Goal: Task Accomplishment & Management: Complete application form

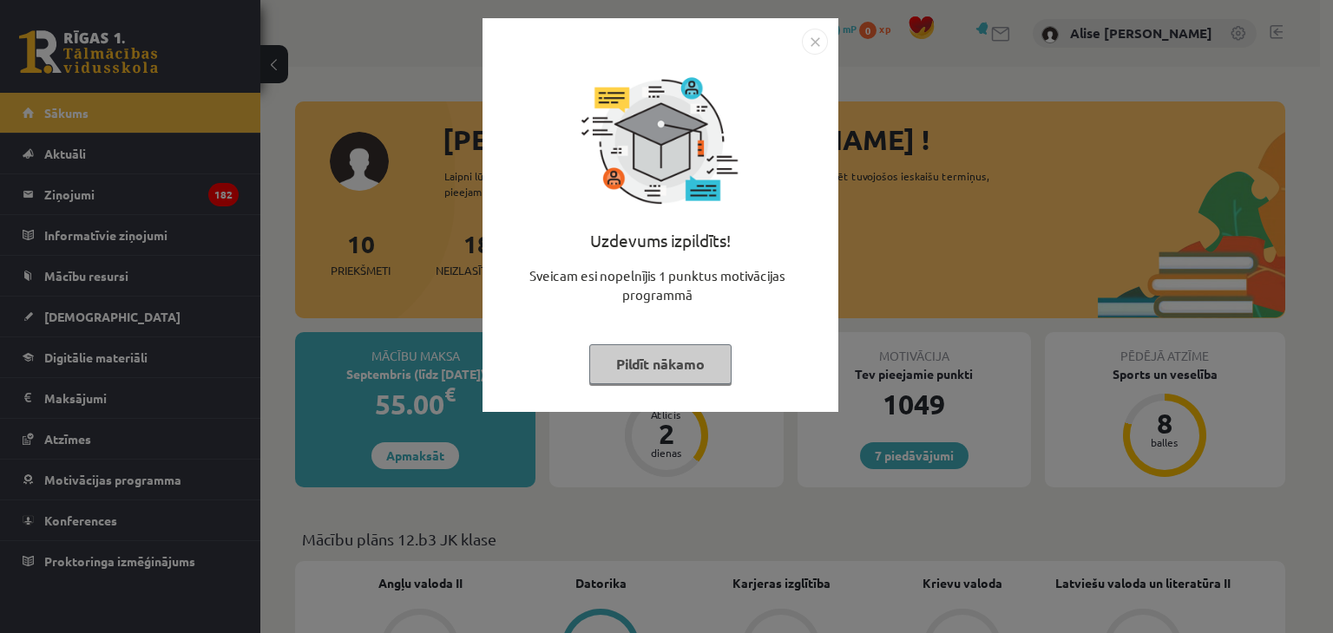
click at [676, 351] on button "Pildīt nākamo" at bounding box center [660, 364] width 142 height 40
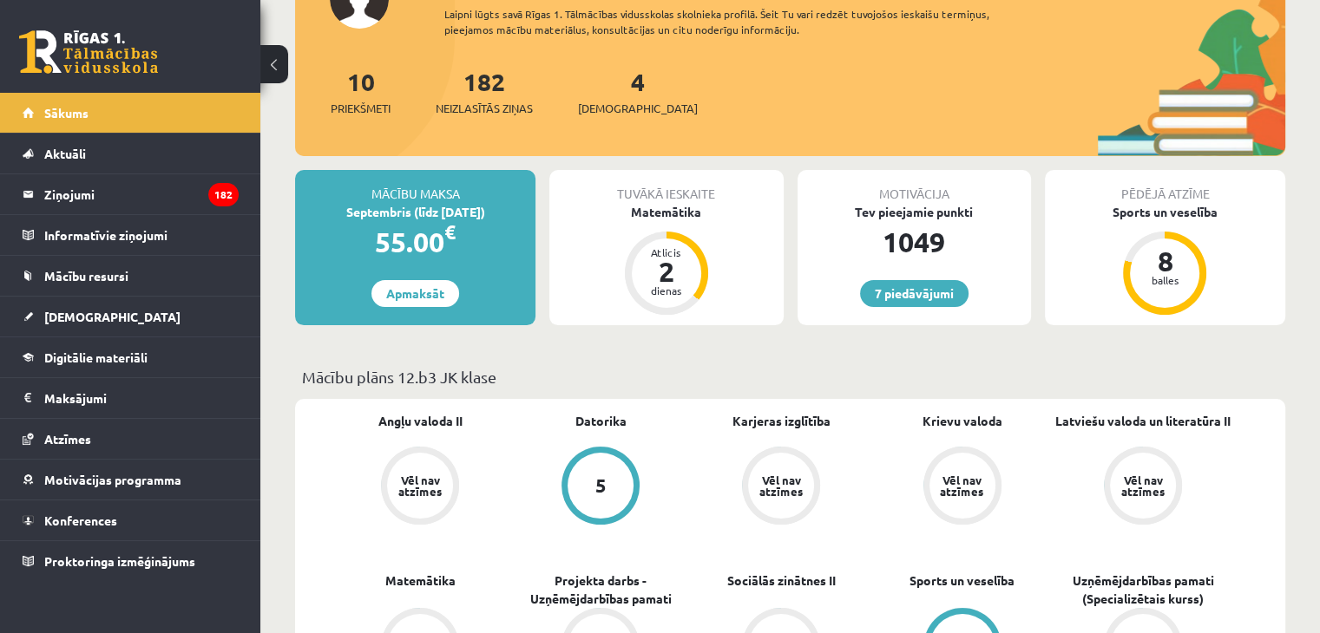
scroll to position [161, 0]
click at [668, 208] on div "Matemātika" at bounding box center [665, 213] width 233 height 18
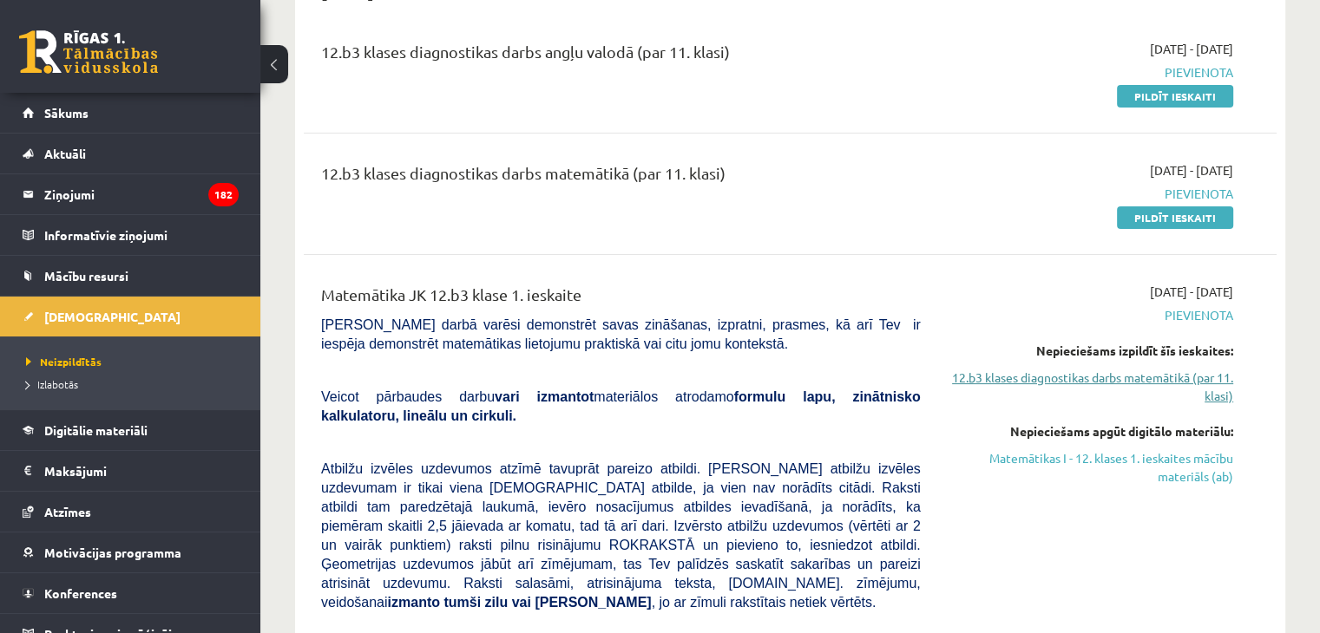
scroll to position [208, 0]
click at [1198, 211] on link "Pildīt ieskaiti" at bounding box center [1175, 218] width 116 height 23
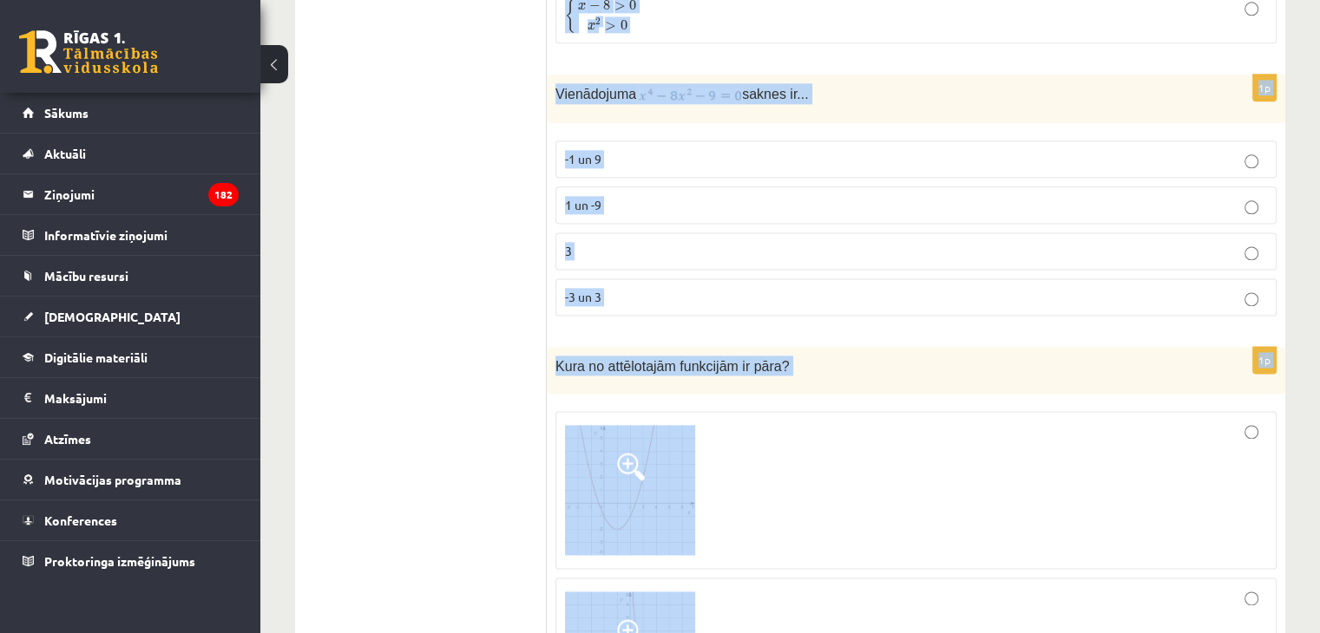
scroll to position [2320, 0]
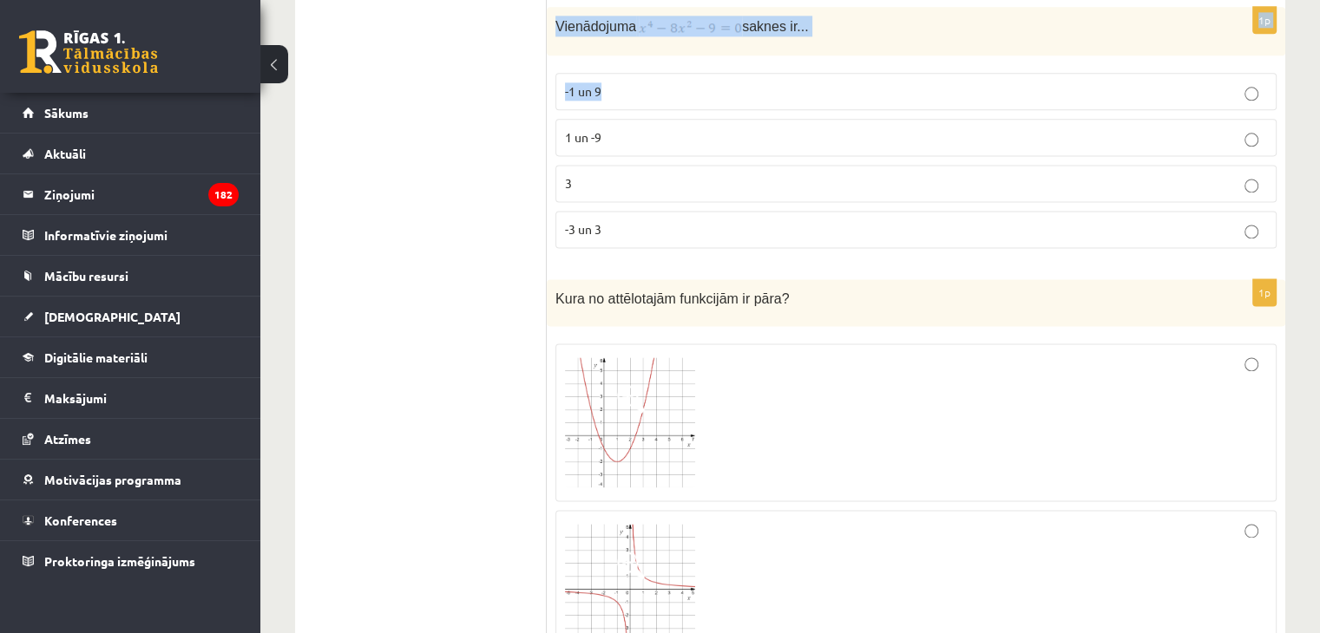
drag, startPoint x: 548, startPoint y: 344, endPoint x: 735, endPoint y: 61, distance: 339.6
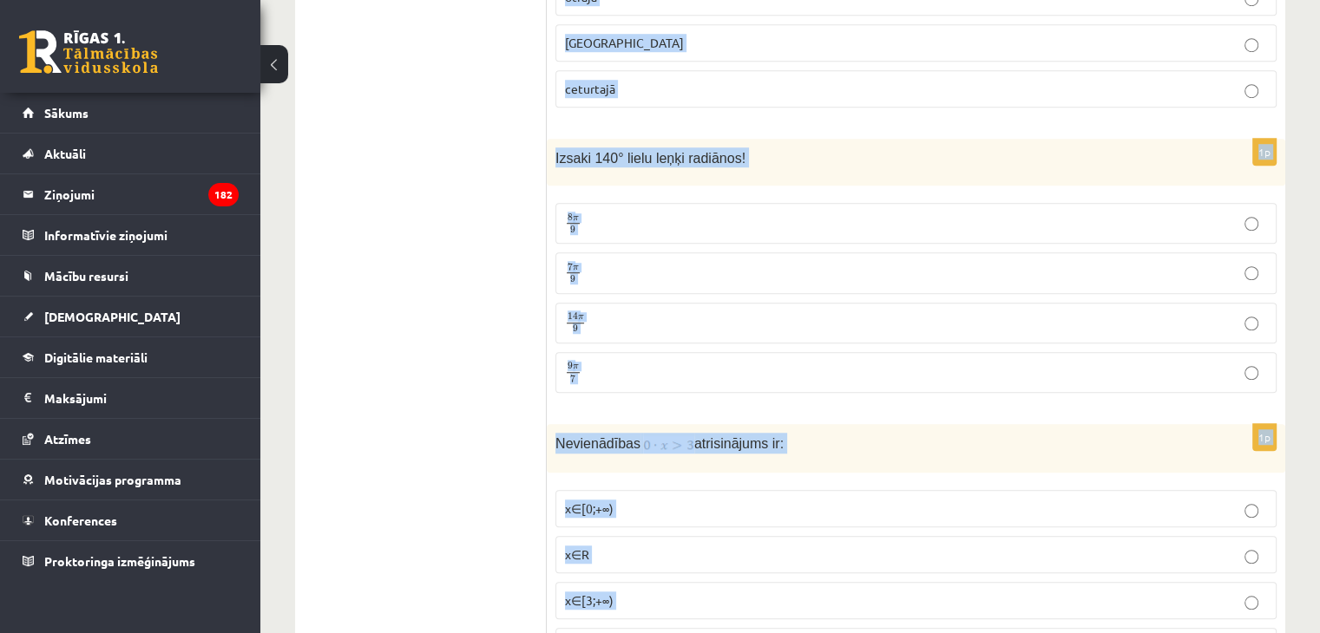
scroll to position [1332, 0]
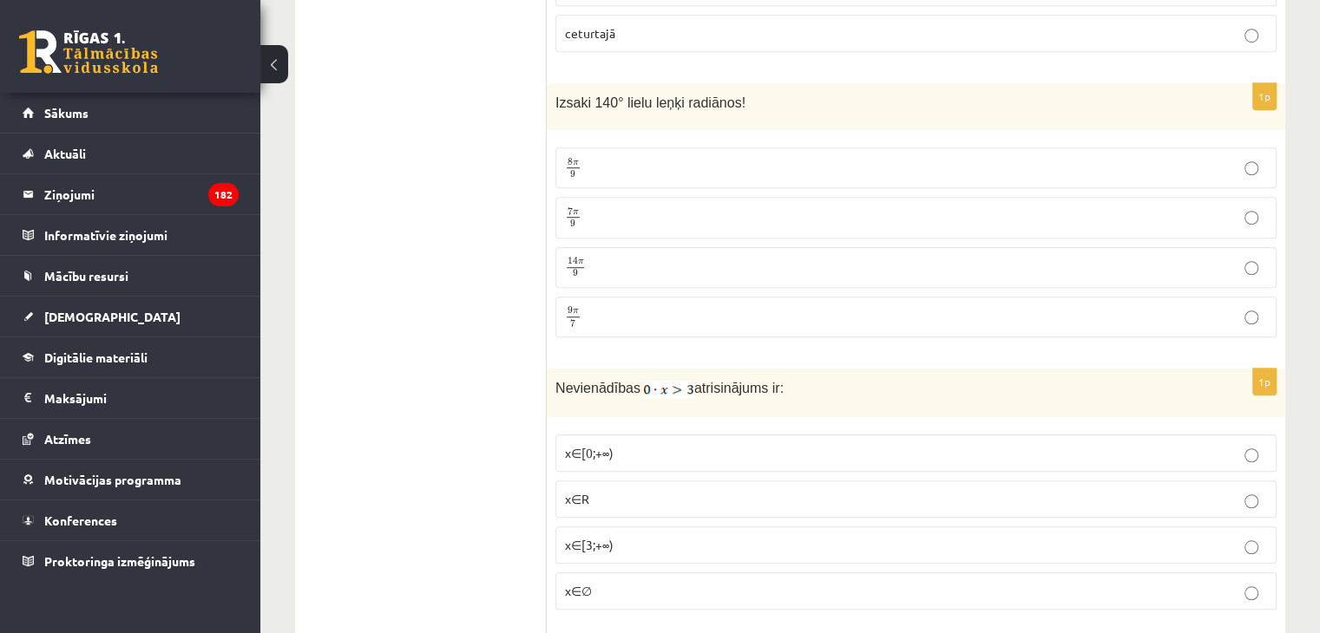
drag, startPoint x: 611, startPoint y: 584, endPoint x: 416, endPoint y: 167, distance: 459.6
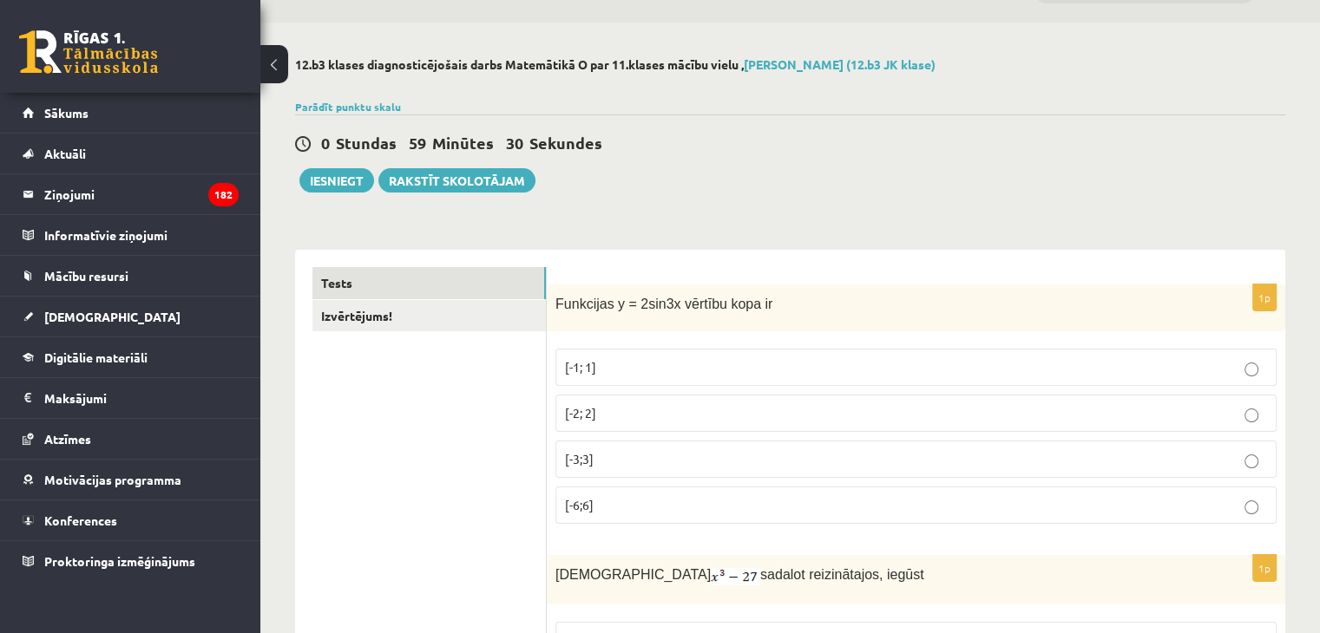
scroll to position [0, 0]
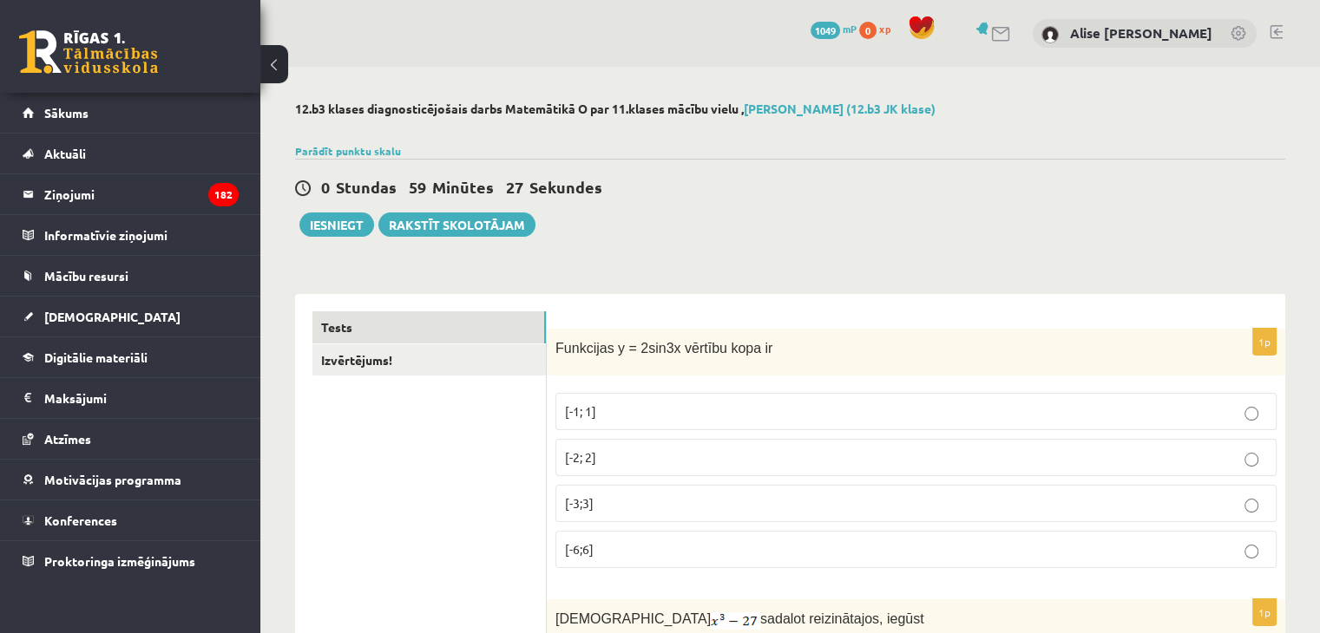
copy div "Loremipsumd! 8s Ametconse a = 6eli7s doeiusm temp in [-7; 6] [-6; 1] [-5;4] [-2…"
drag, startPoint x: 413, startPoint y: 457, endPoint x: 406, endPoint y: 596, distance: 139.0
click at [626, 469] on label "[-2; 2]" at bounding box center [915, 457] width 721 height 37
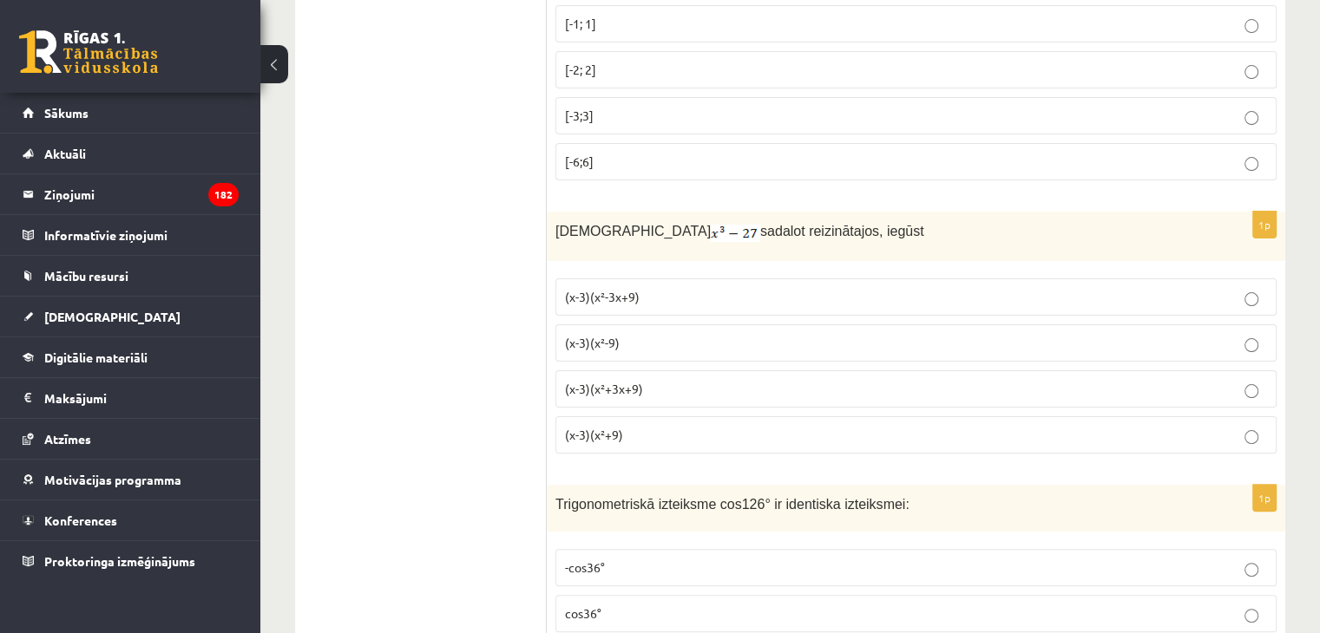
scroll to position [405, 0]
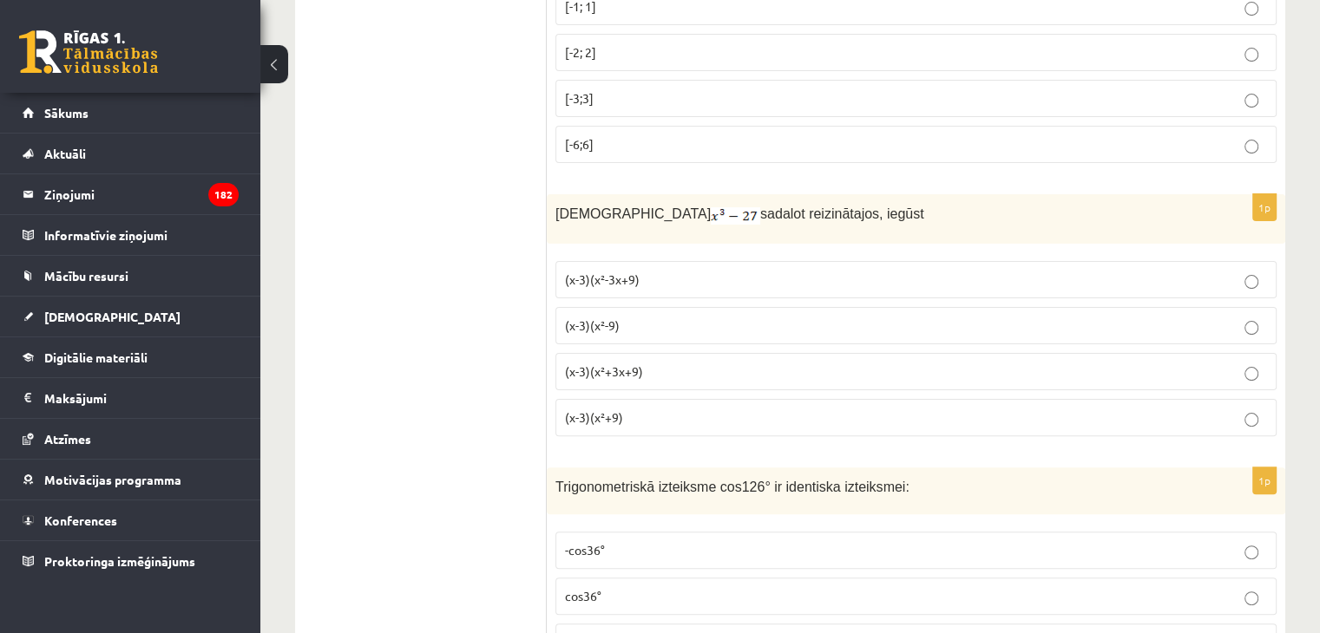
click at [625, 364] on span "(x-3)(x²+3x+9)" at bounding box center [604, 372] width 78 height 16
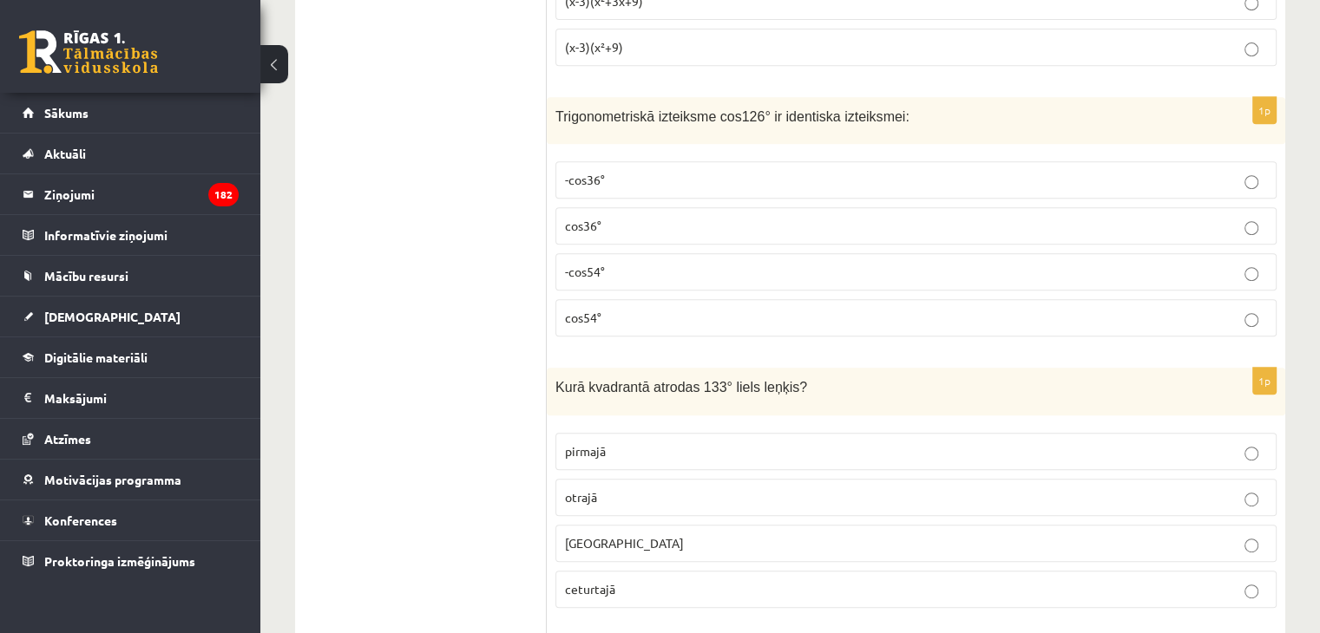
scroll to position [777, 0]
click at [600, 272] on span "-cos54°" at bounding box center [585, 271] width 40 height 16
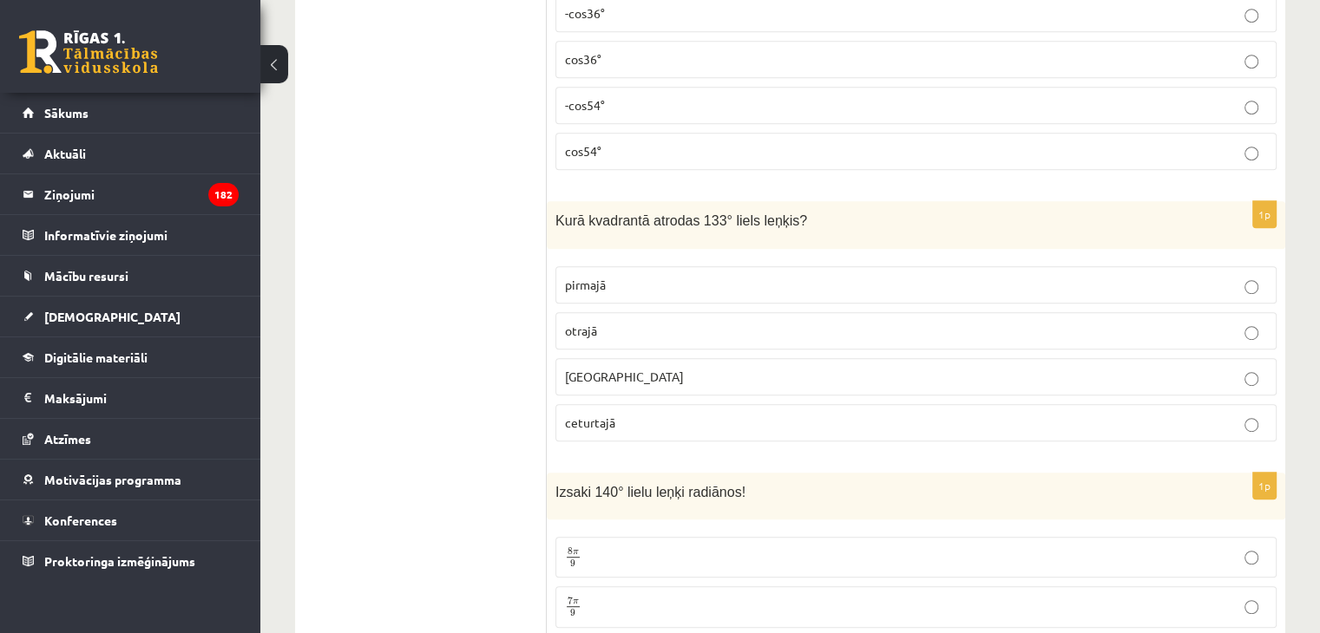
scroll to position [967, 0]
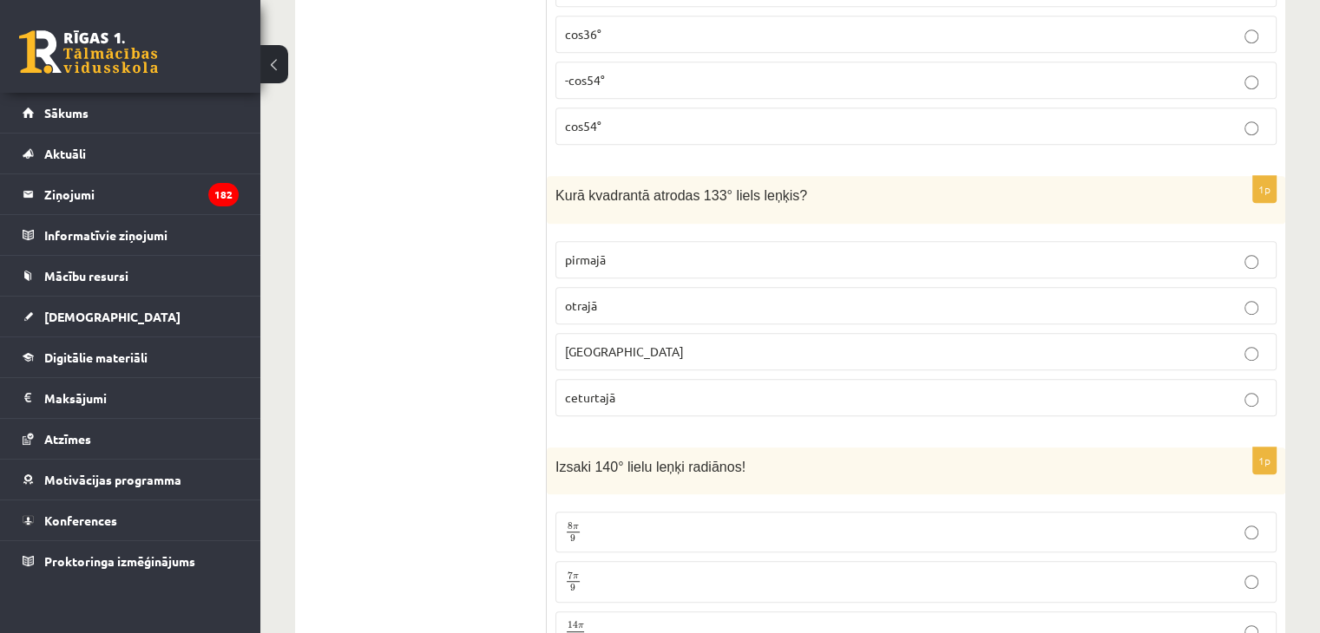
click at [588, 299] on span "otrajā" at bounding box center [581, 306] width 32 height 16
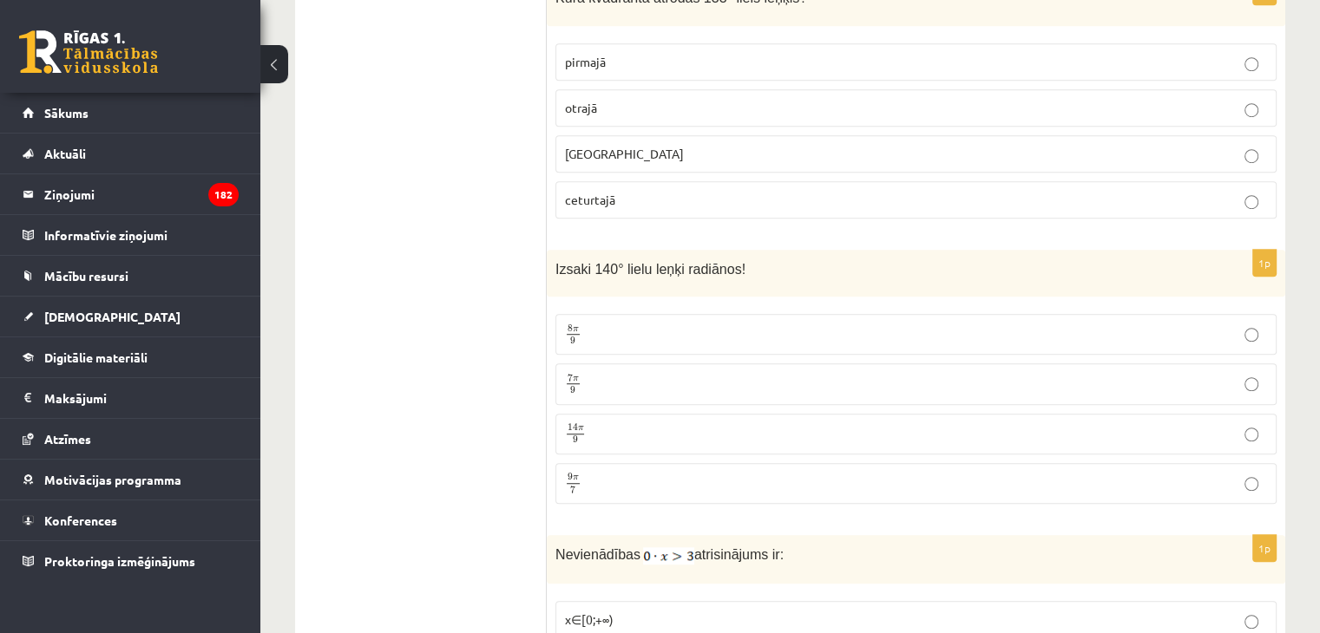
scroll to position [1259, 0]
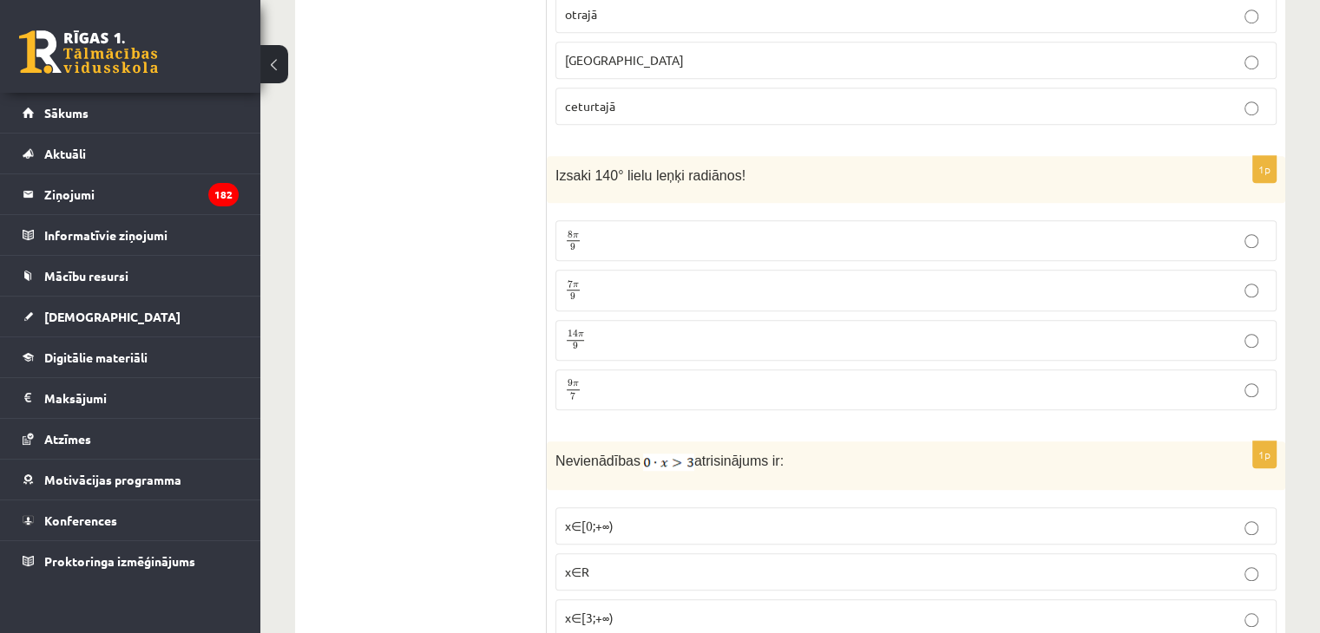
click at [591, 279] on p "7 π 9 7 π 9" at bounding box center [916, 290] width 702 height 22
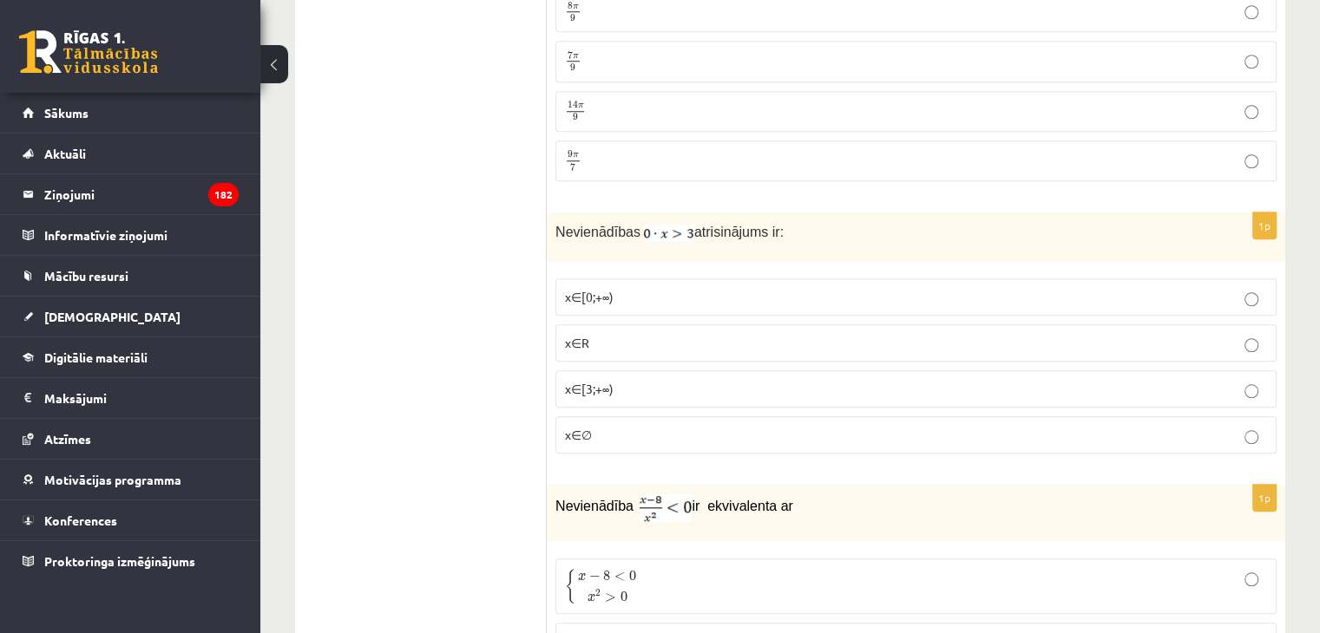
scroll to position [1589, 0]
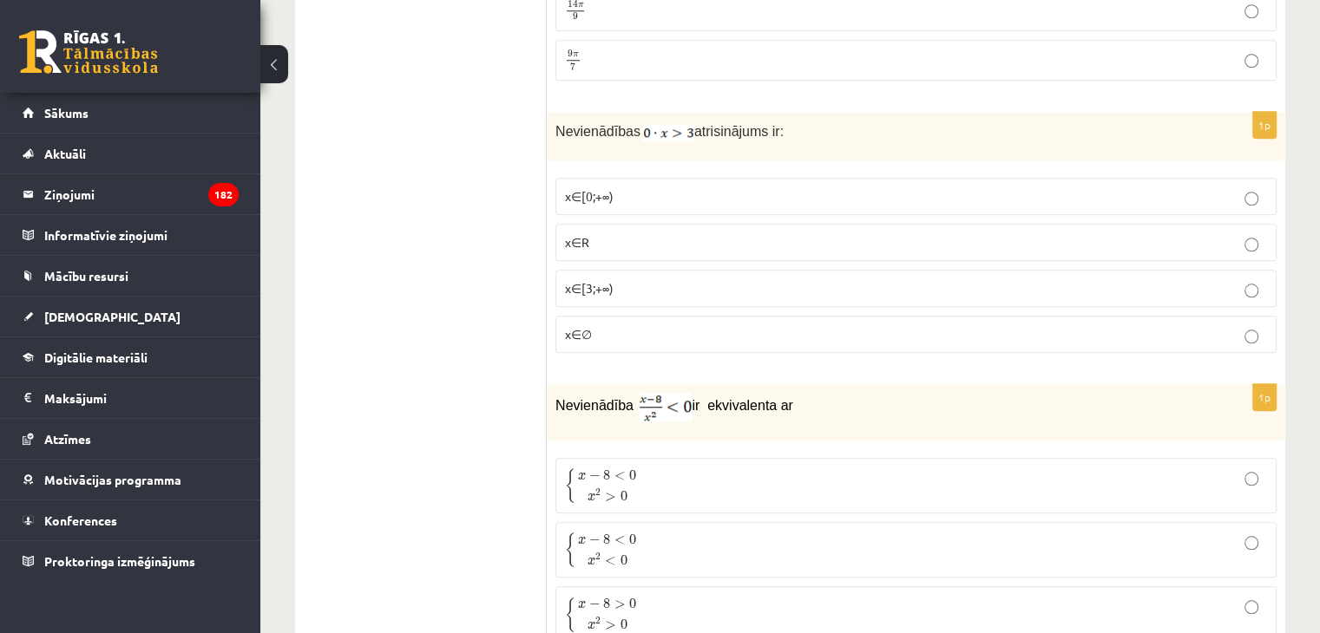
click at [615, 279] on p "x∈[3;+∞)" at bounding box center [916, 288] width 702 height 18
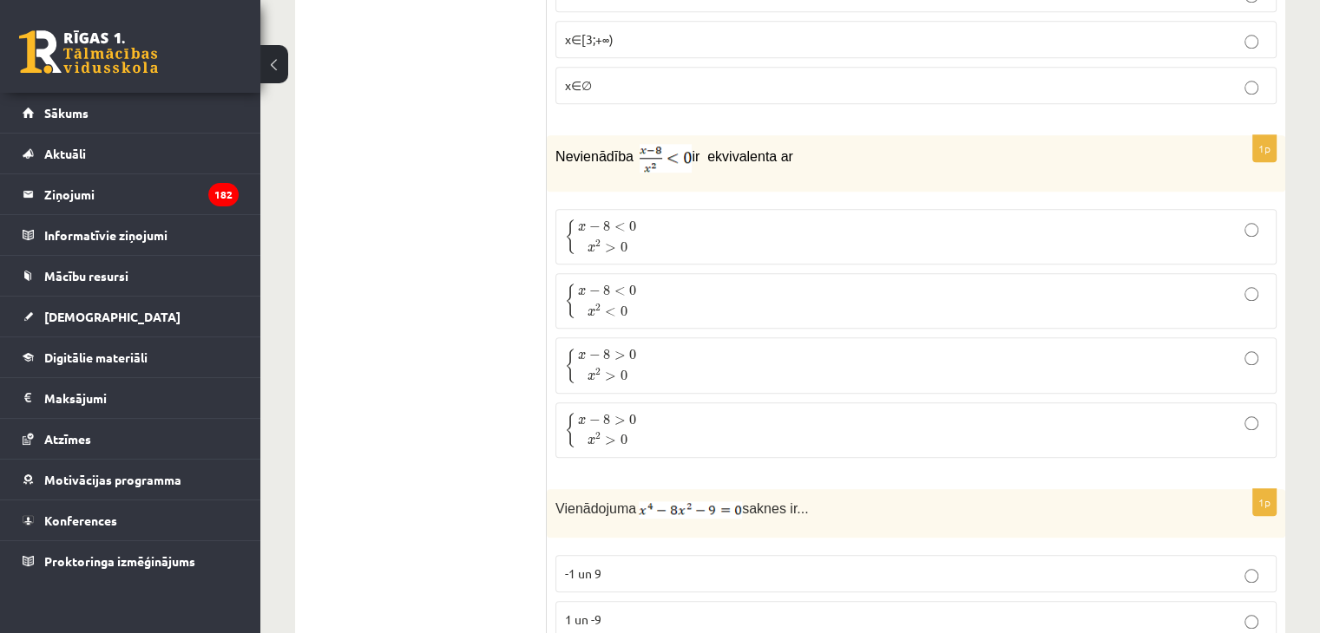
scroll to position [1836, 0]
click at [632, 287] on span "0" at bounding box center [632, 292] width 7 height 10
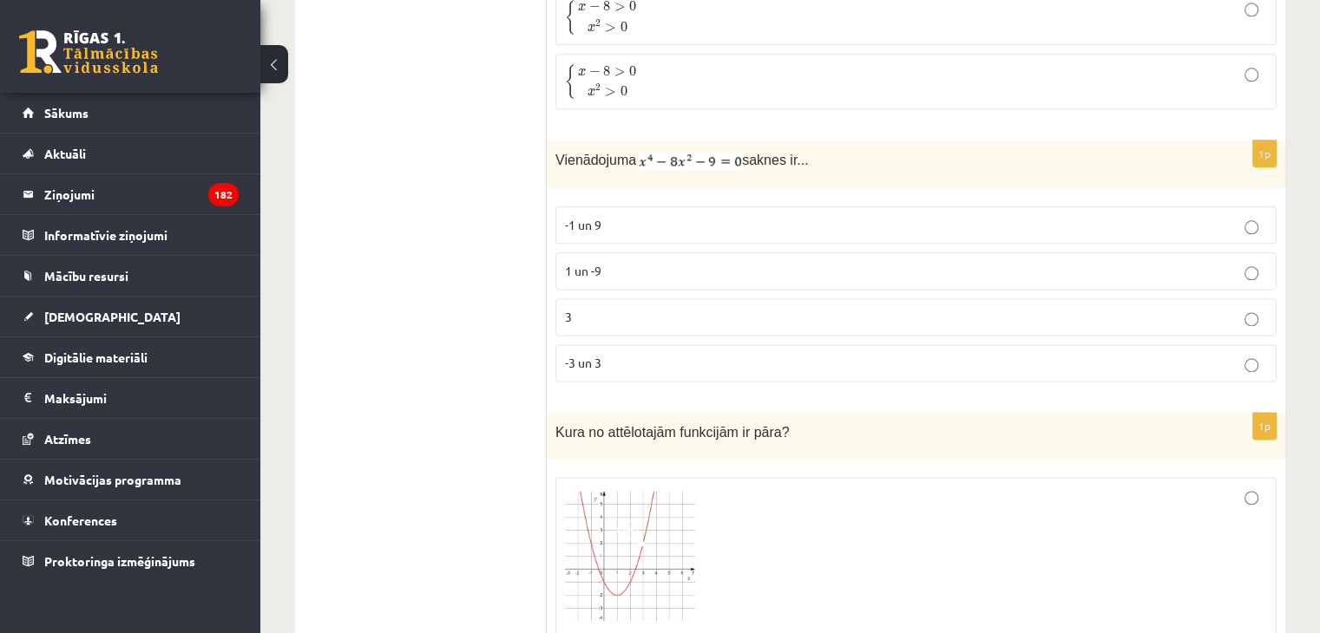
scroll to position [2188, 0]
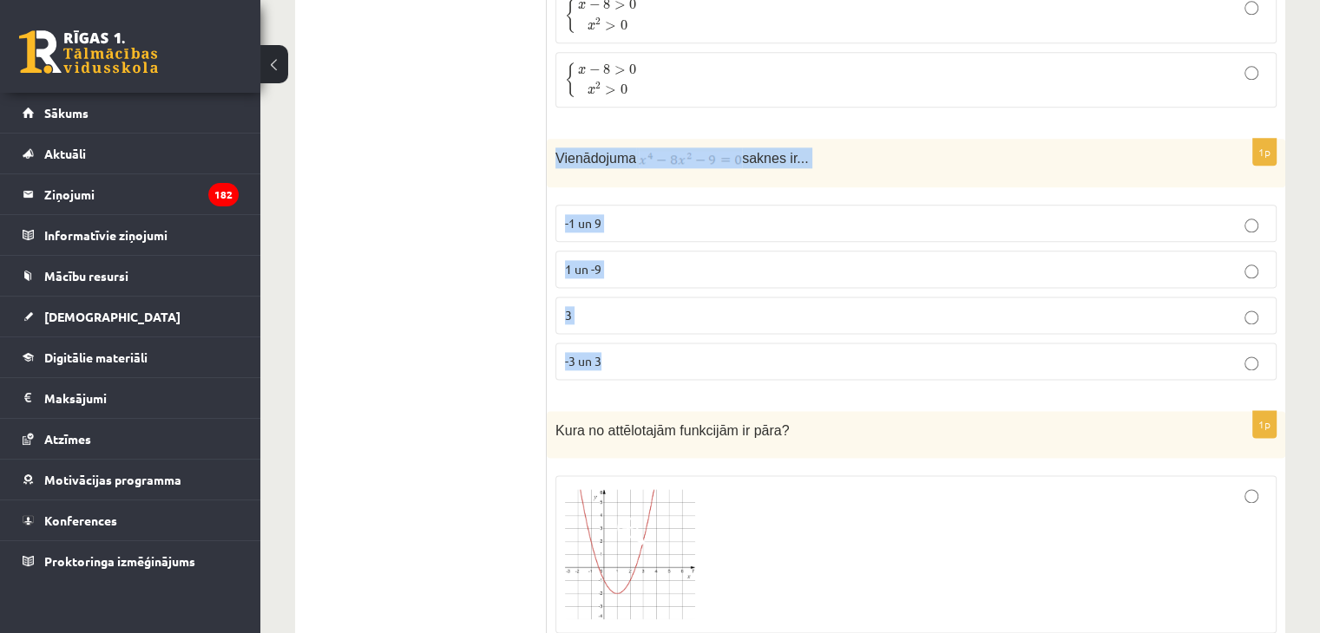
drag, startPoint x: 555, startPoint y: 145, endPoint x: 701, endPoint y: 365, distance: 264.2
click at [701, 365] on div "1p Vienādojuma saknes ir... -1 un 9 1 un -9 3 -3 un 3" at bounding box center [916, 266] width 738 height 255
copy div "Vienādojuma saknes ir... -1 un 9 1 un -9 3 -3 un 3"
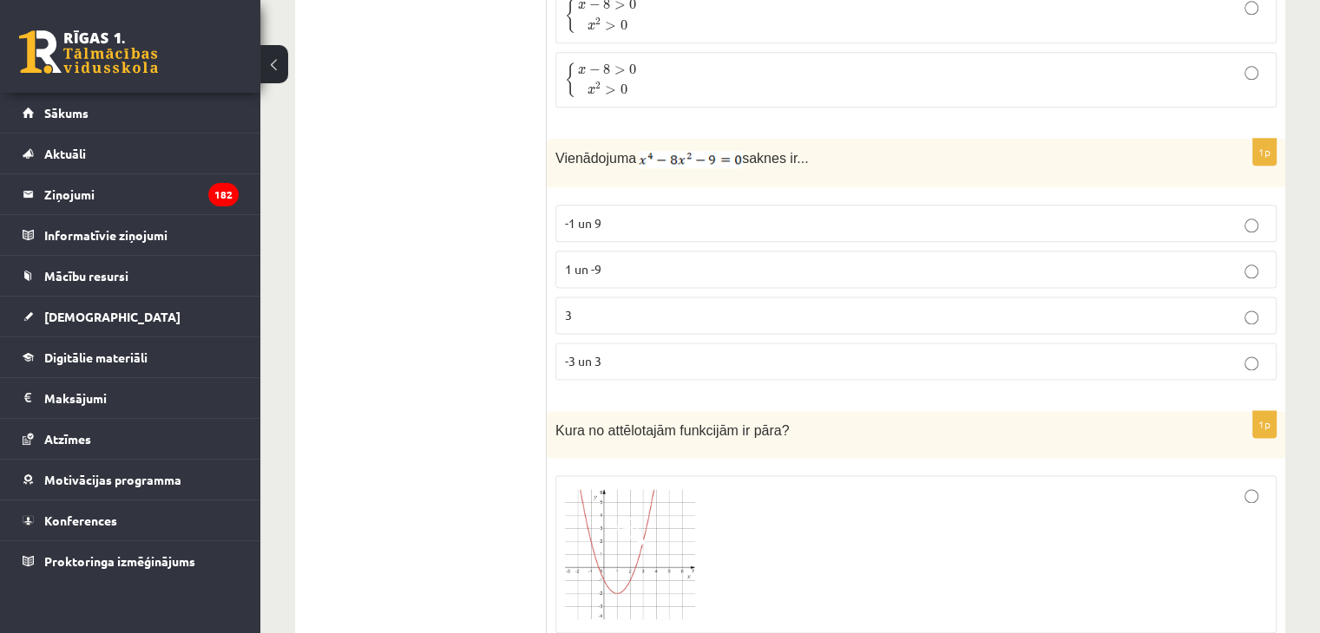
click at [688, 151] on img at bounding box center [690, 159] width 103 height 17
click at [664, 155] on img at bounding box center [690, 159] width 103 height 17
drag, startPoint x: 634, startPoint y: 141, endPoint x: 723, endPoint y: 141, distance: 88.5
click at [723, 148] on p "Vienādojuma saknes ir..." at bounding box center [872, 158] width 634 height 21
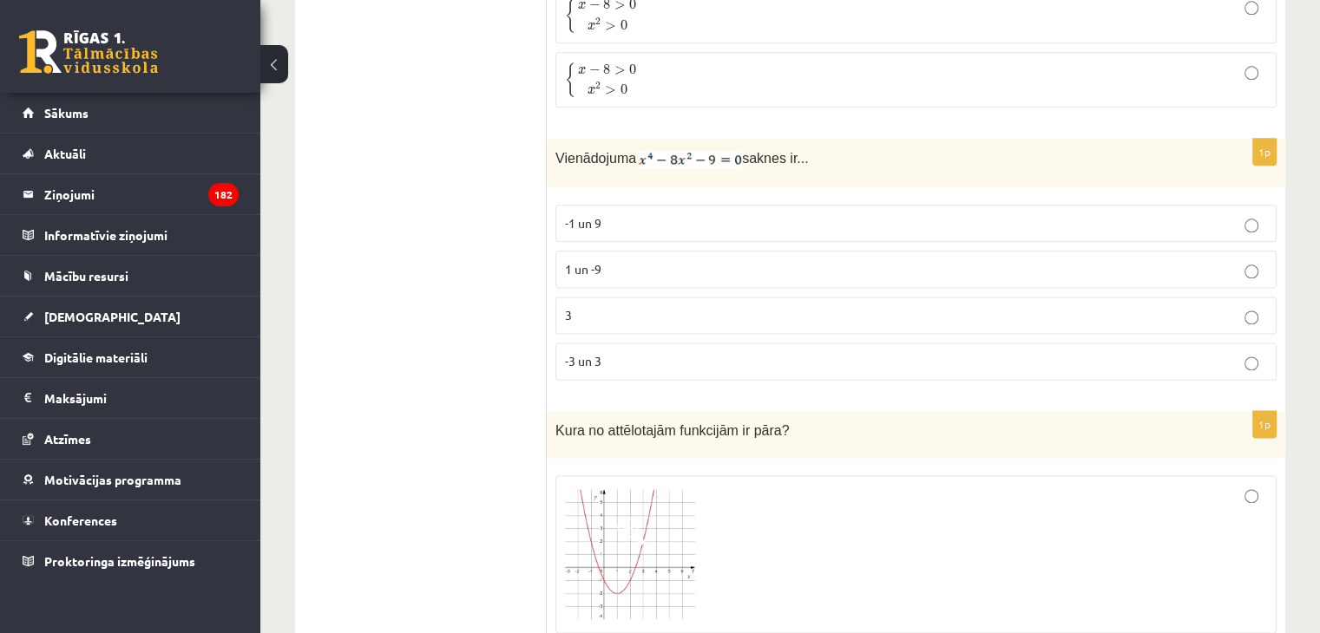
click at [669, 220] on label "-1 un 9" at bounding box center [915, 223] width 721 height 37
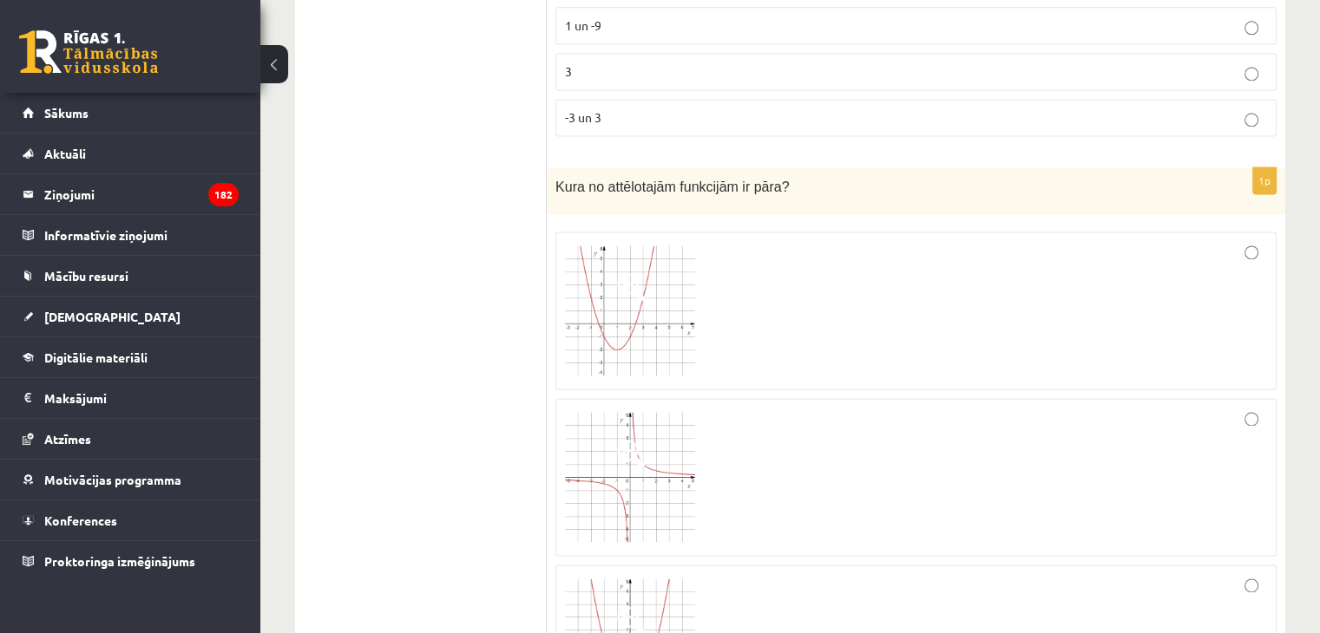
scroll to position [2532, 0]
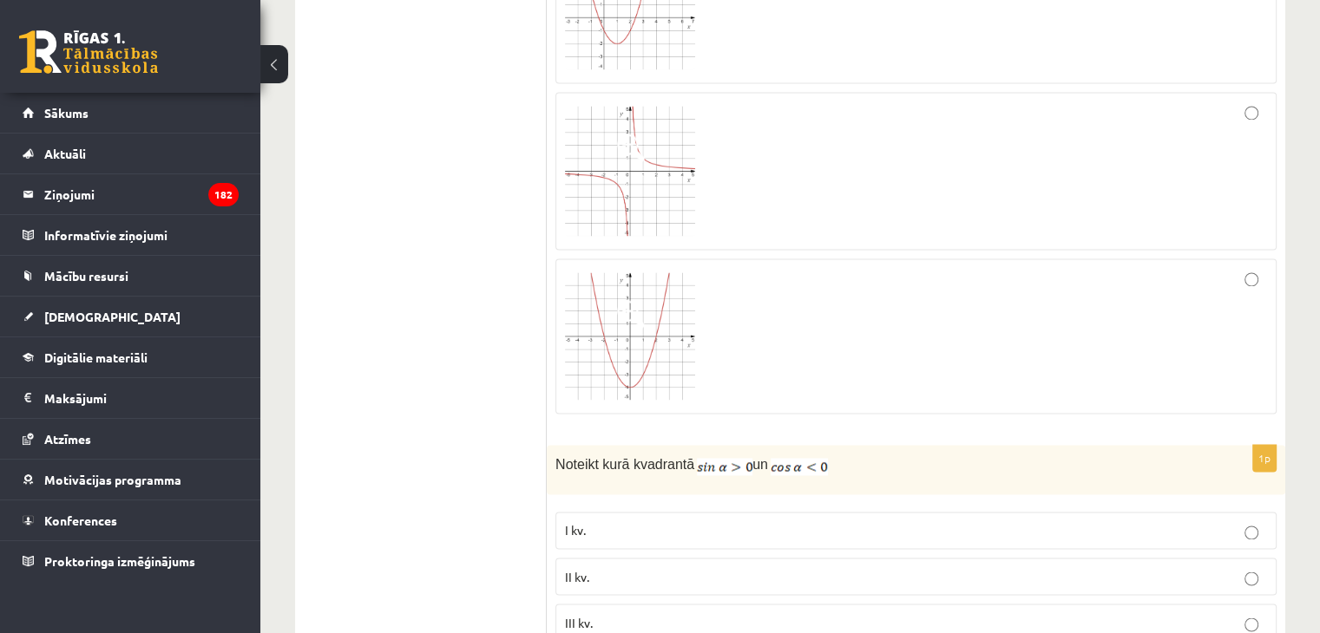
click at [714, 358] on div at bounding box center [916, 336] width 702 height 137
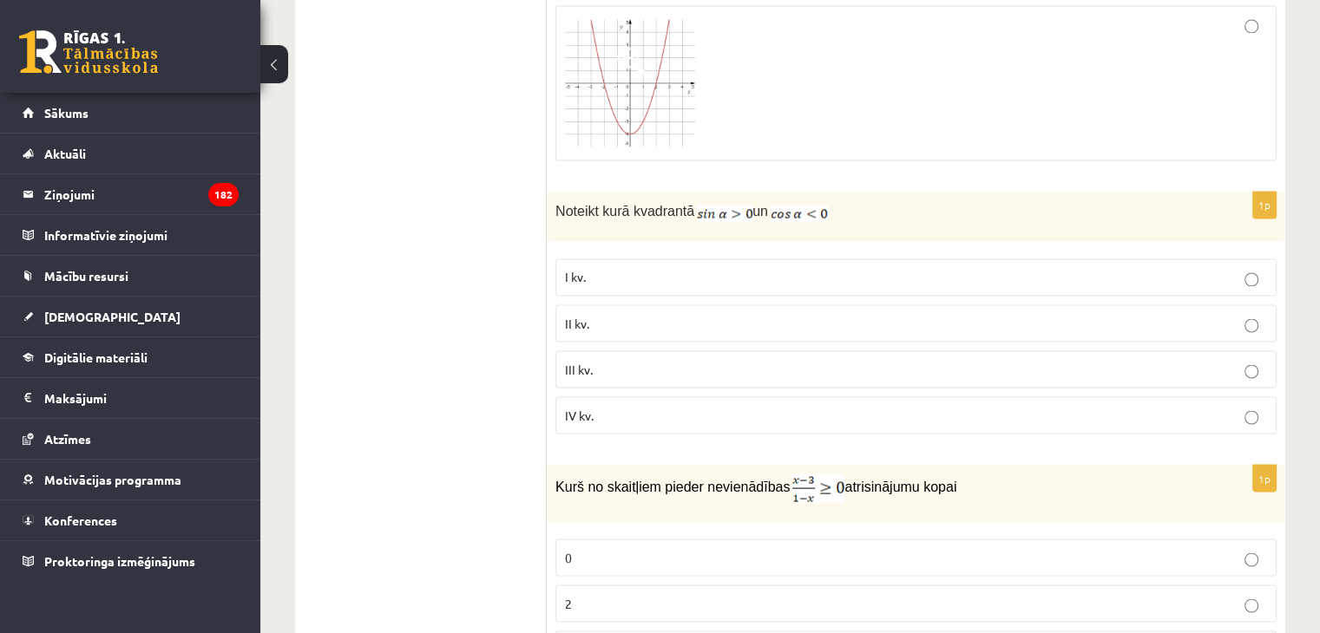
scroll to position [3019, 0]
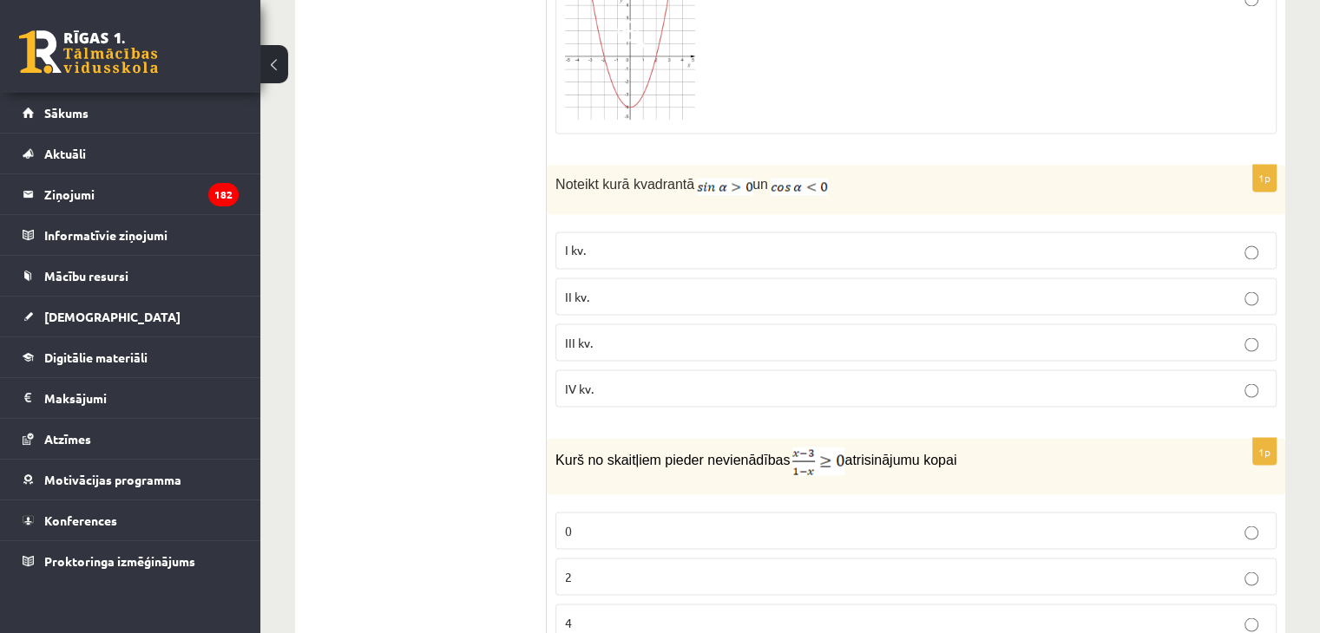
click at [682, 324] on label "III kv." at bounding box center [915, 342] width 721 height 37
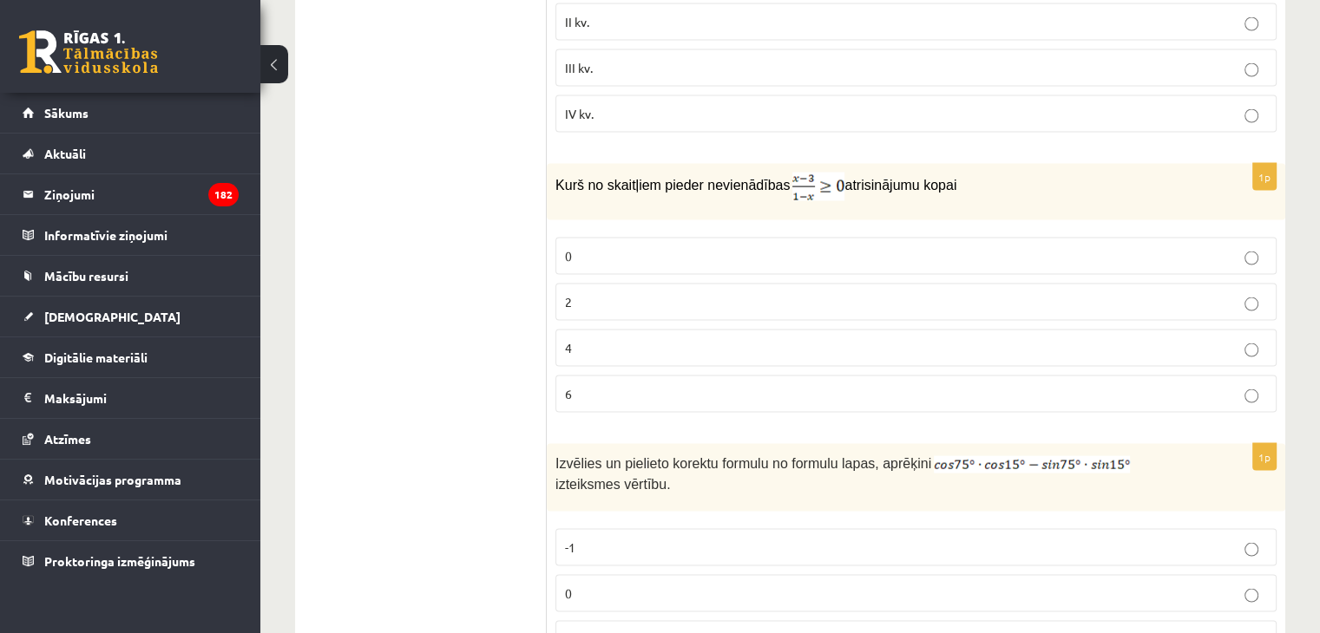
scroll to position [3304, 0]
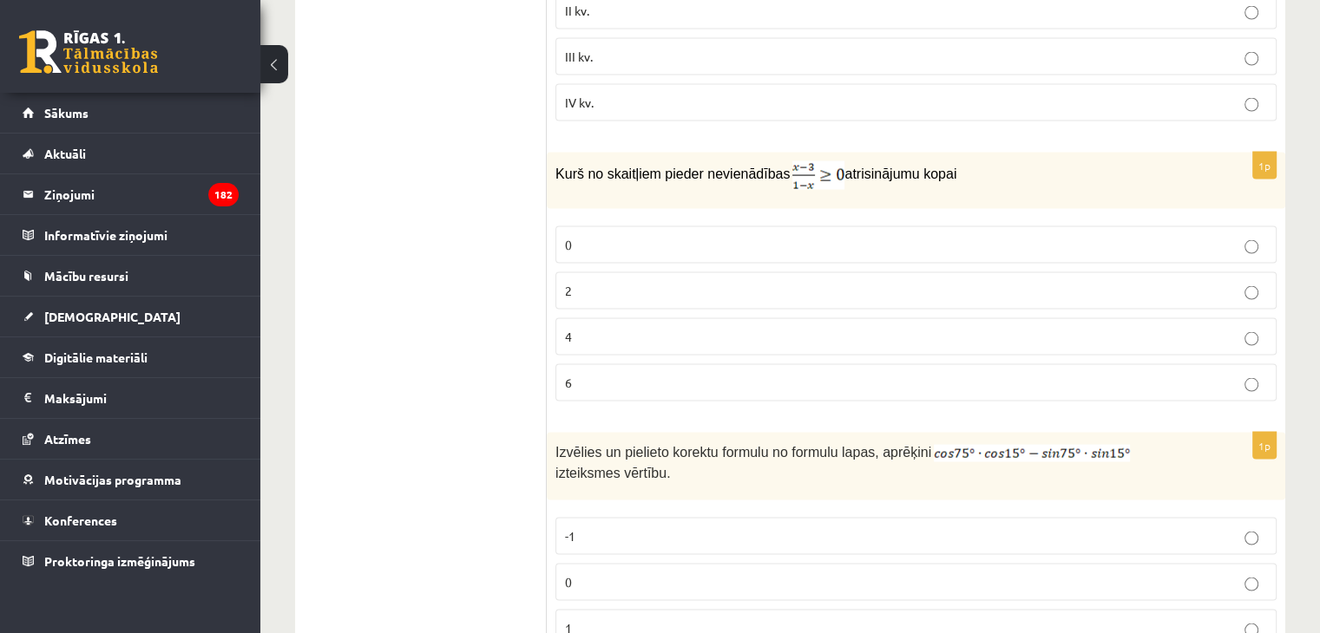
click at [612, 238] on label "0" at bounding box center [915, 244] width 721 height 37
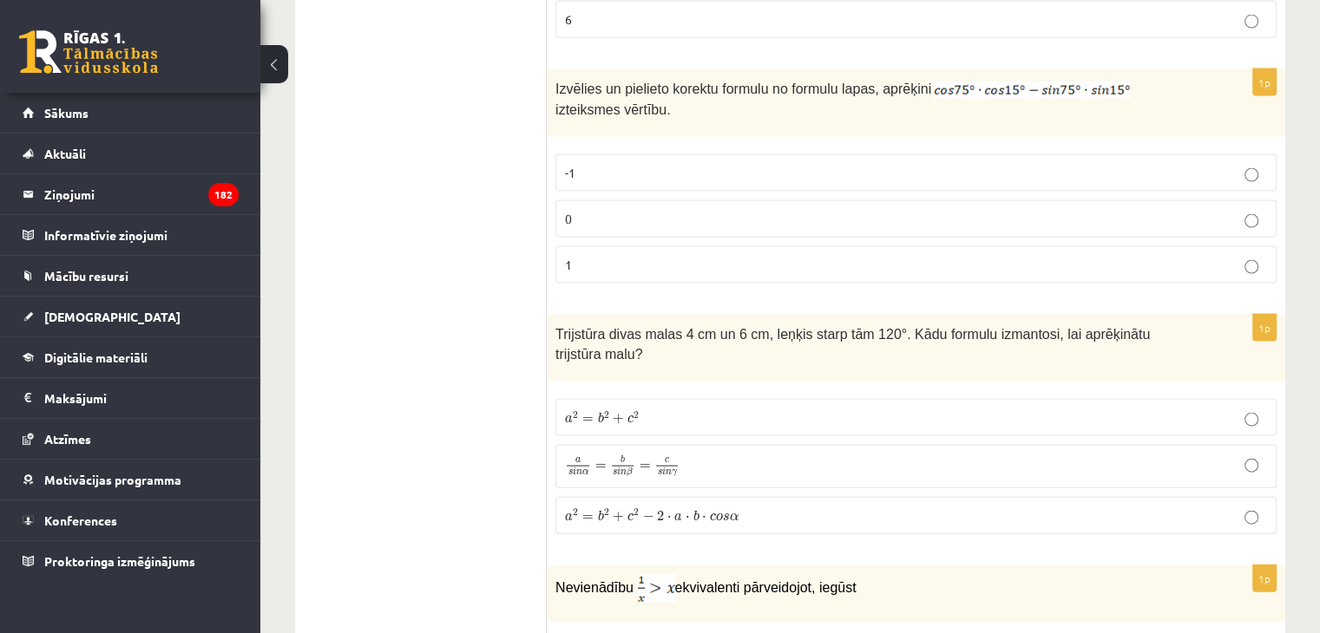
scroll to position [3669, 0]
click at [718, 209] on p "0" at bounding box center [916, 218] width 702 height 18
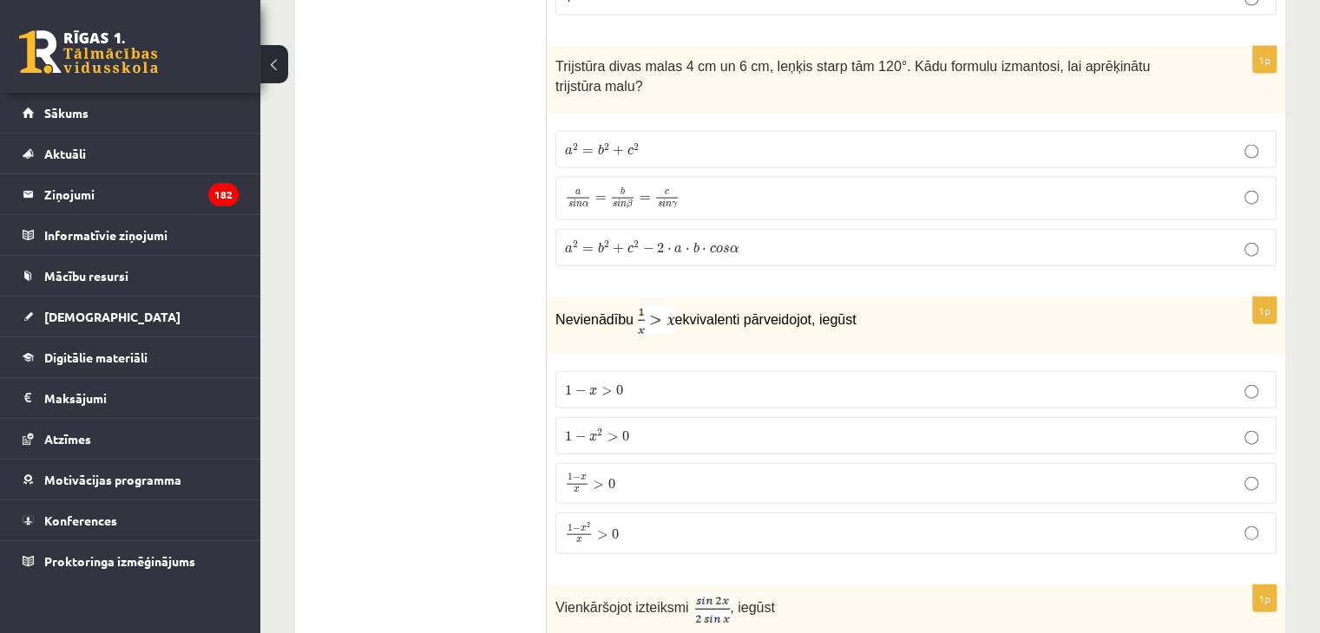
scroll to position [3935, 0]
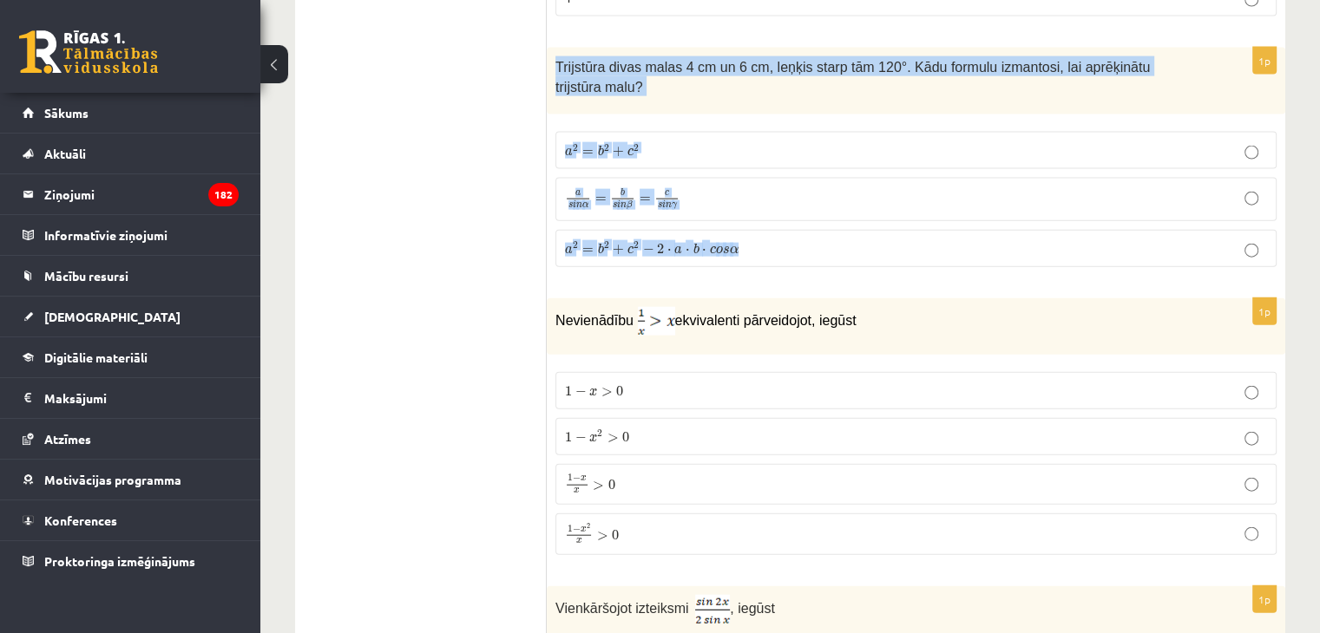
drag, startPoint x: 552, startPoint y: 41, endPoint x: 776, endPoint y: 221, distance: 287.6
click at [776, 221] on div "1p Trijstūra divas malas 4 cm un 6 cm, leņķis starp tām 120°. Kādu formulu izma…" at bounding box center [916, 164] width 738 height 233
copy div "Trijstūra divas malas 4 cm un 6 cm, leņķis starp tām 120°. Kādu formulu izmanto…"
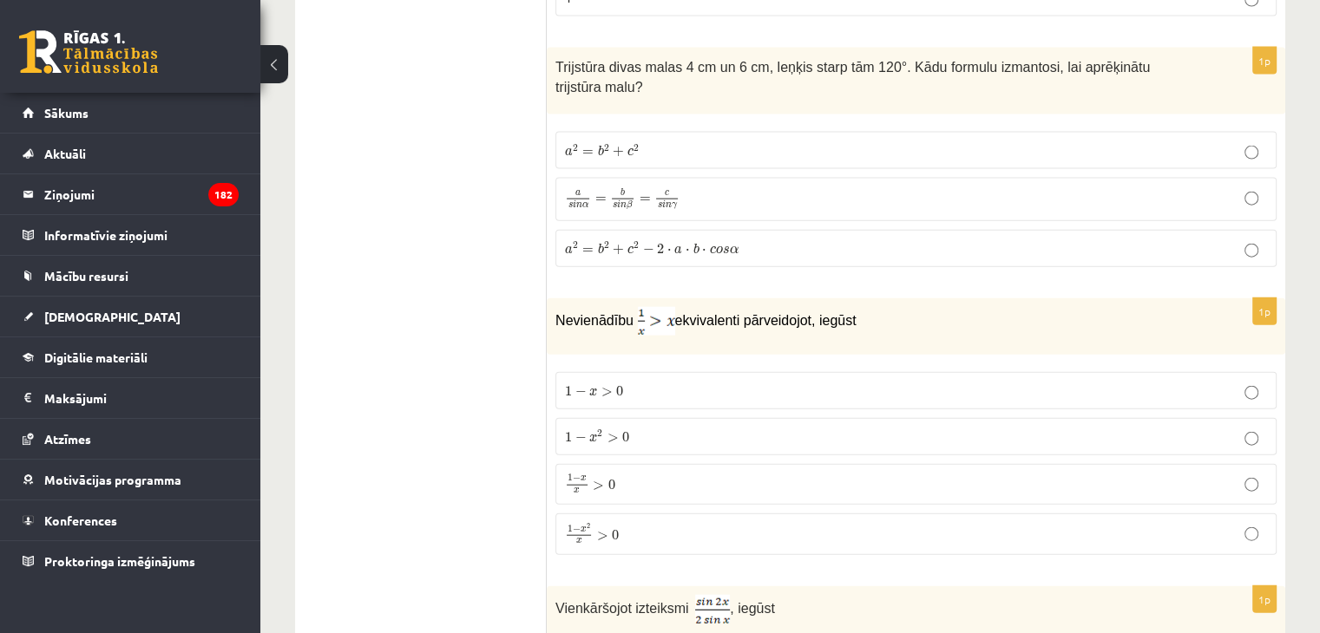
click at [605, 144] on span "2" at bounding box center [606, 148] width 5 height 8
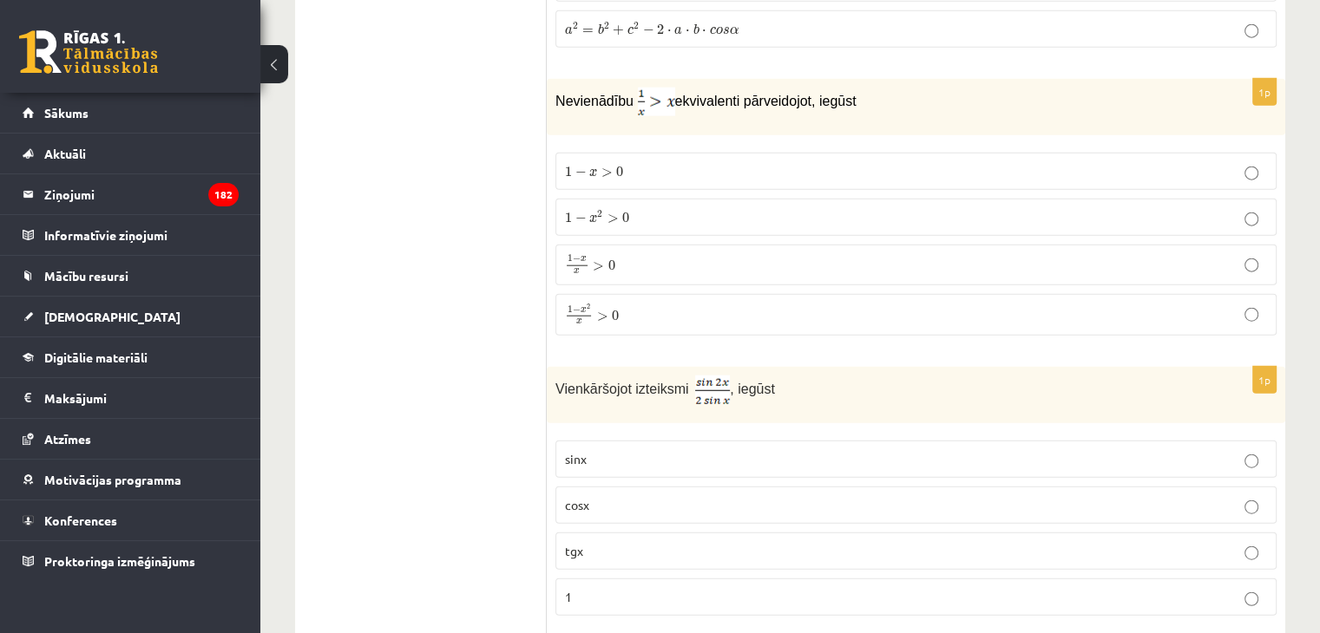
scroll to position [4156, 0]
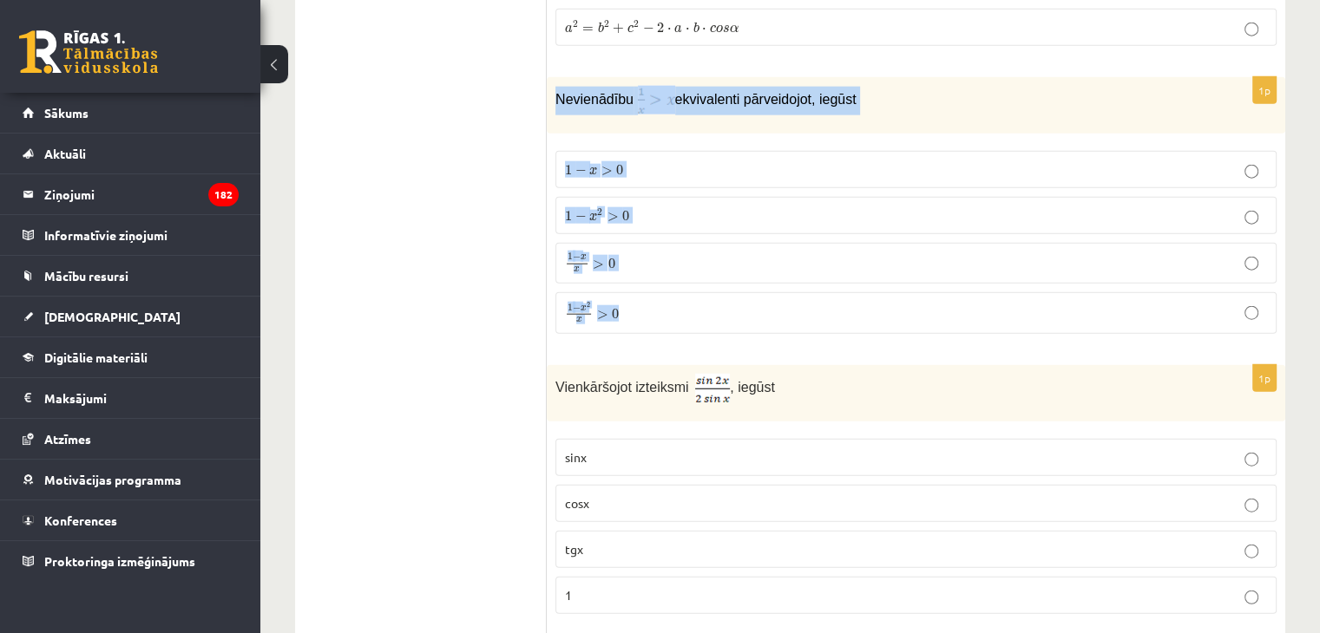
drag, startPoint x: 548, startPoint y: 53, endPoint x: 702, endPoint y: 278, distance: 272.7
click at [702, 278] on div "1p Nevienādību ekvivalenti pārveidojot, iegūst 1 − x > 0 1 − x > 0 1 − x 2 > 0 …" at bounding box center [916, 212] width 738 height 271
copy div "Nevienādību ekvivalenti pārveidojot, iegūst 1 − x > 0 1 − x > 0 1 − x 2 > 0 1 −…"
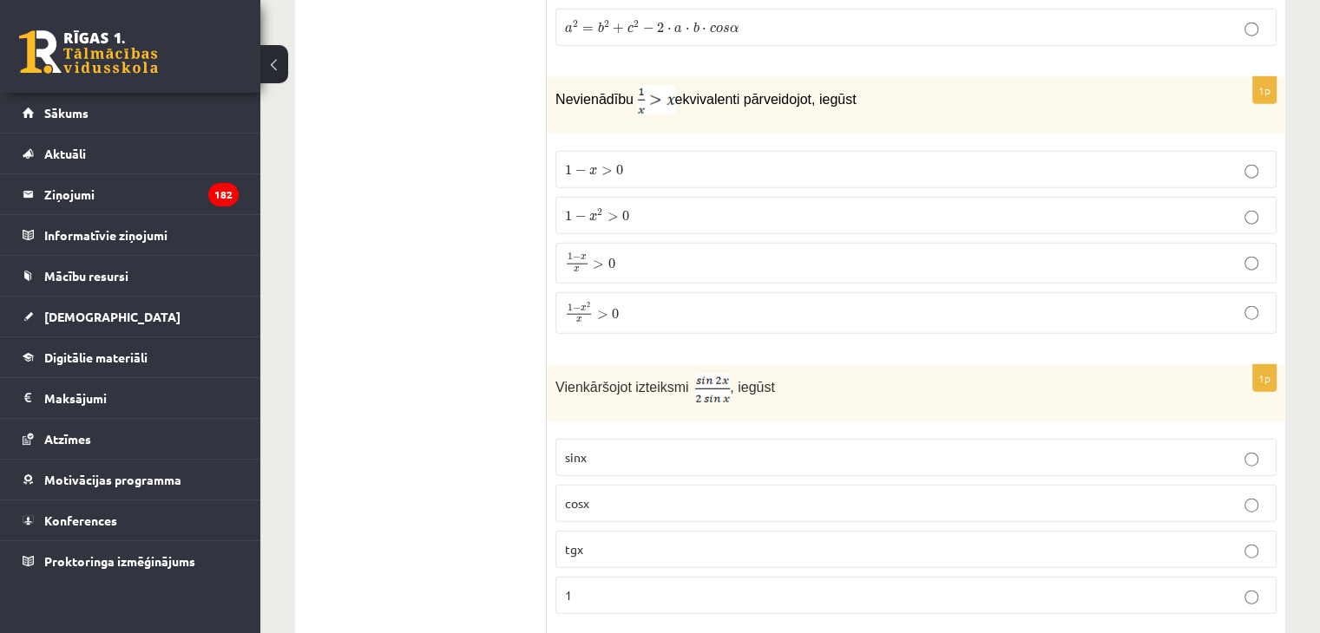
click at [459, 168] on ul "Tests Izvērtējums!" at bounding box center [429, 567] width 234 height 8824
click at [646, 252] on p "1 − x x > 0 1 − x x > 0" at bounding box center [916, 262] width 702 height 21
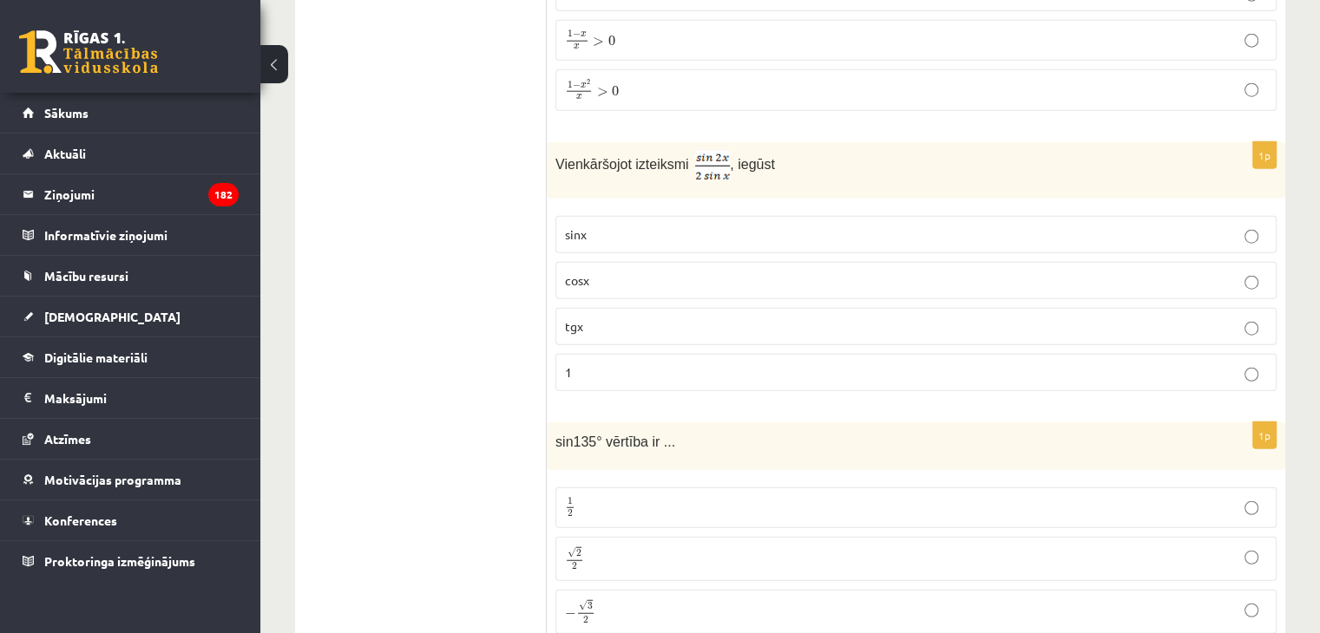
scroll to position [4380, 0]
click at [607, 271] on p "cosx" at bounding box center [916, 280] width 702 height 18
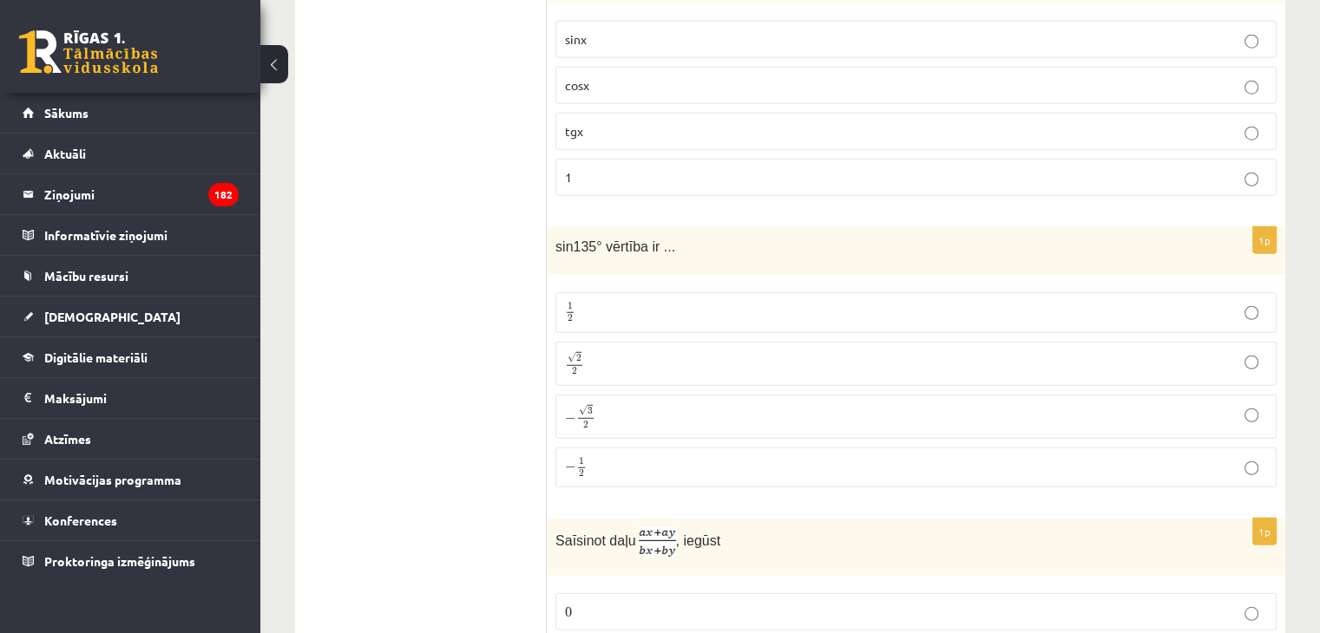
scroll to position [4654, 0]
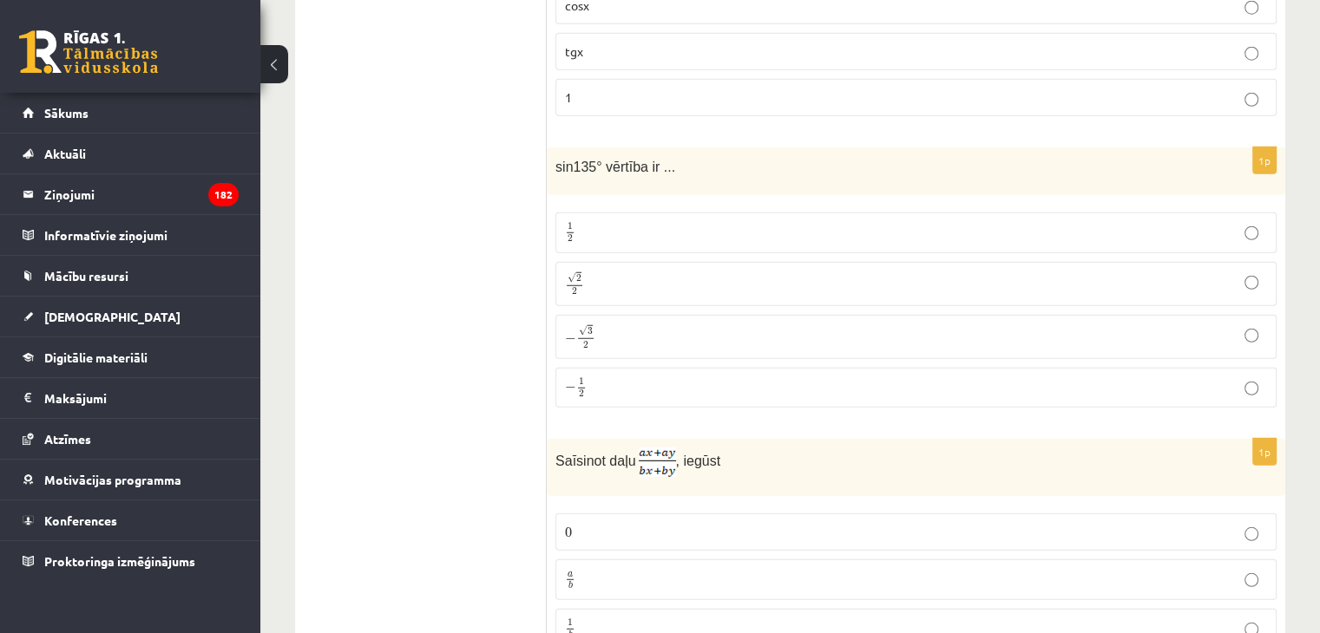
click at [621, 272] on p "√ 2 2 2 2" at bounding box center [916, 284] width 702 height 25
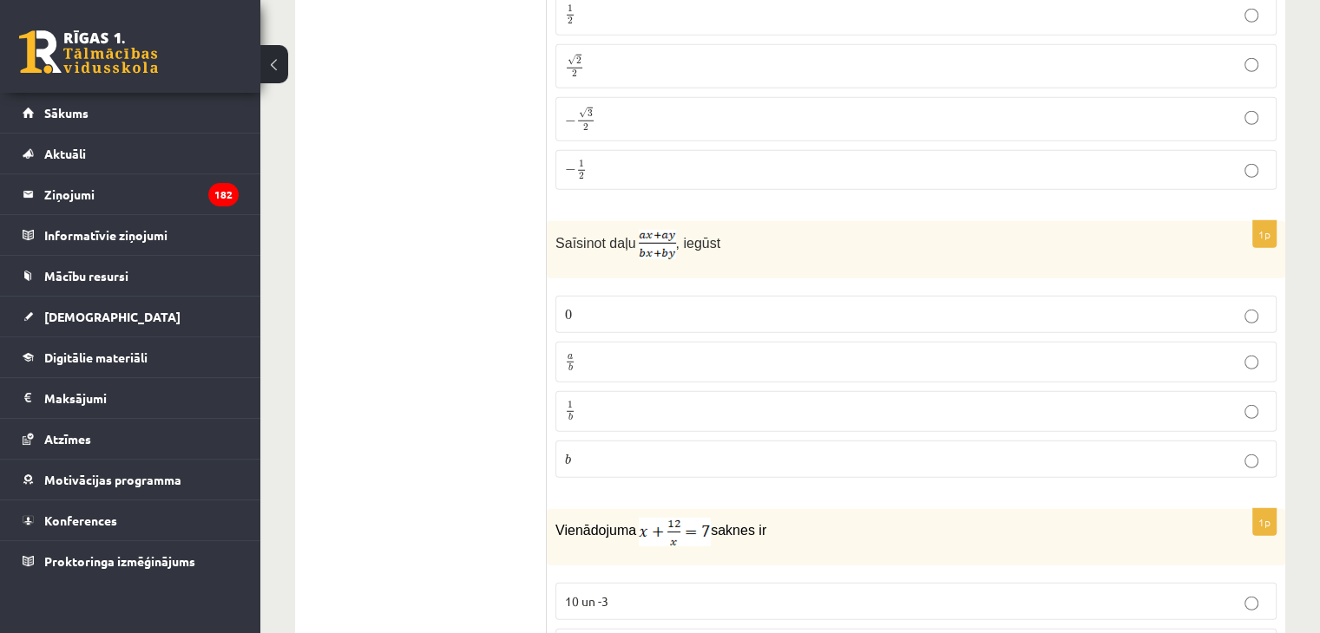
scroll to position [4873, 0]
click at [595, 351] on p "a b a b" at bounding box center [916, 362] width 702 height 22
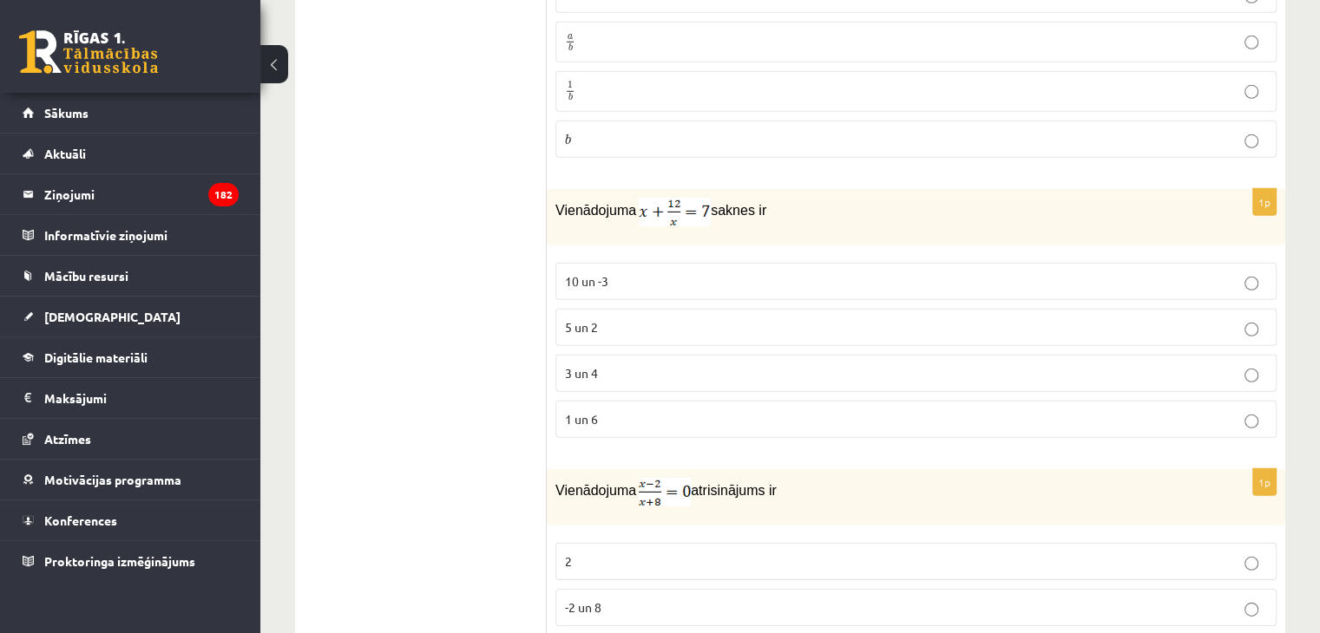
scroll to position [5218, 0]
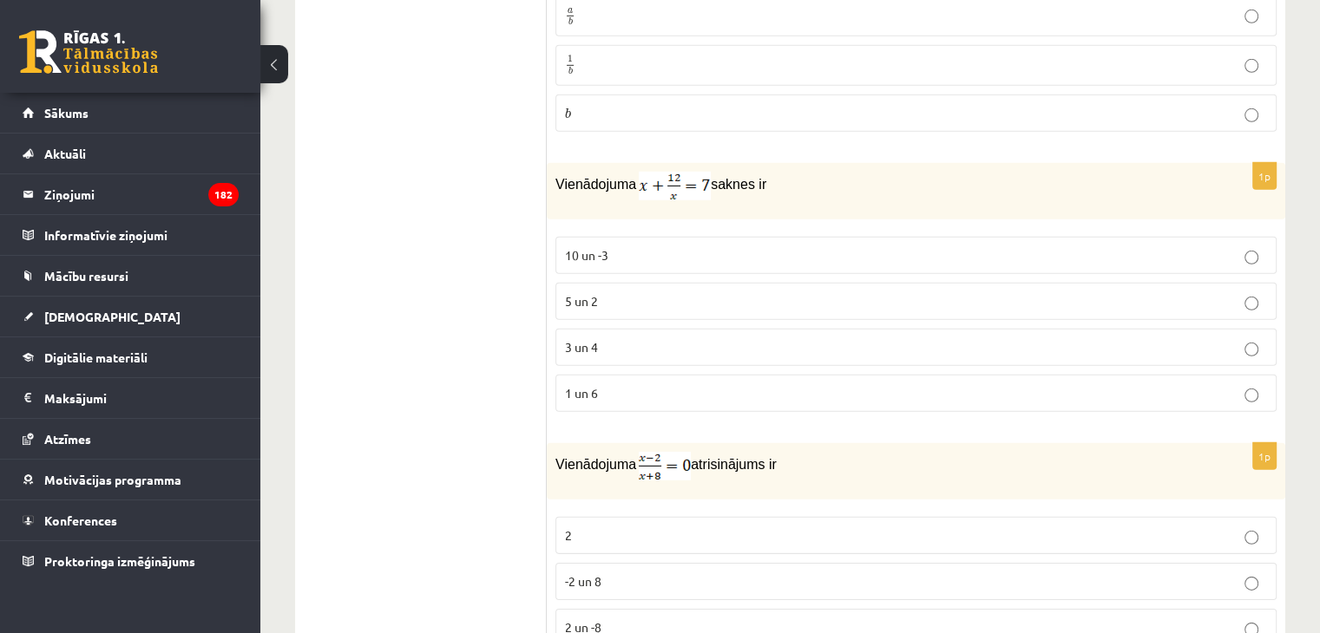
click at [597, 339] on span "3 un 4" at bounding box center [581, 347] width 33 height 16
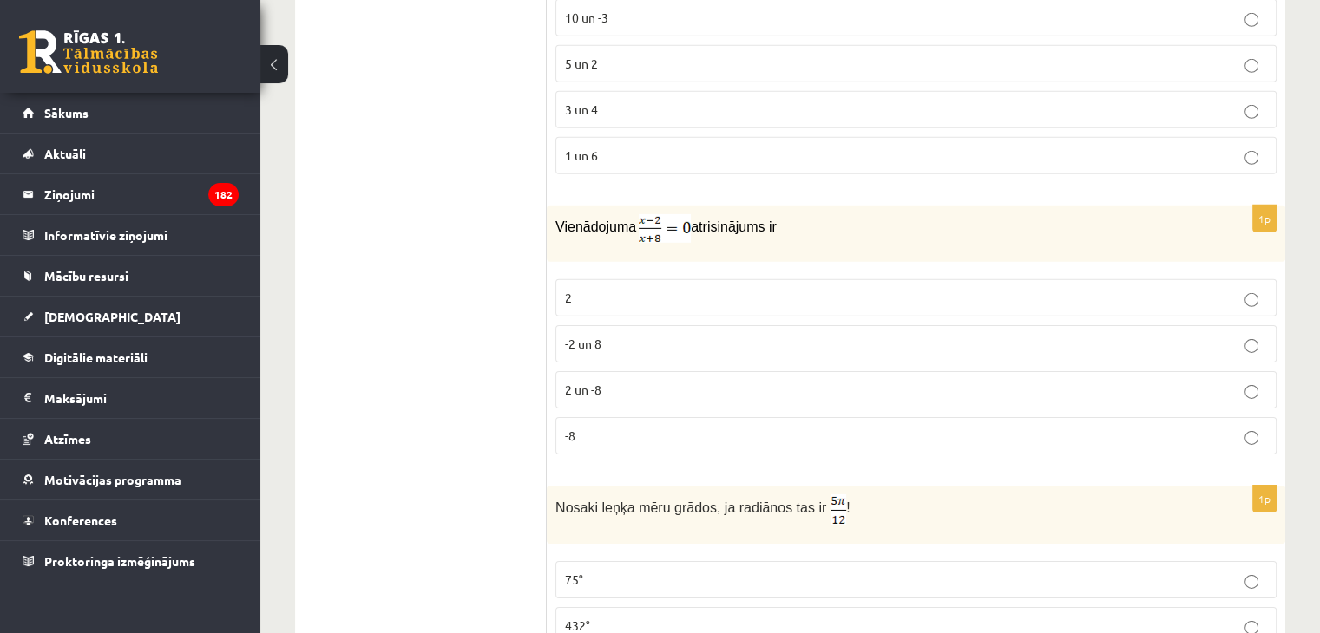
scroll to position [5458, 0]
click at [594, 287] on p "2" at bounding box center [916, 296] width 702 height 18
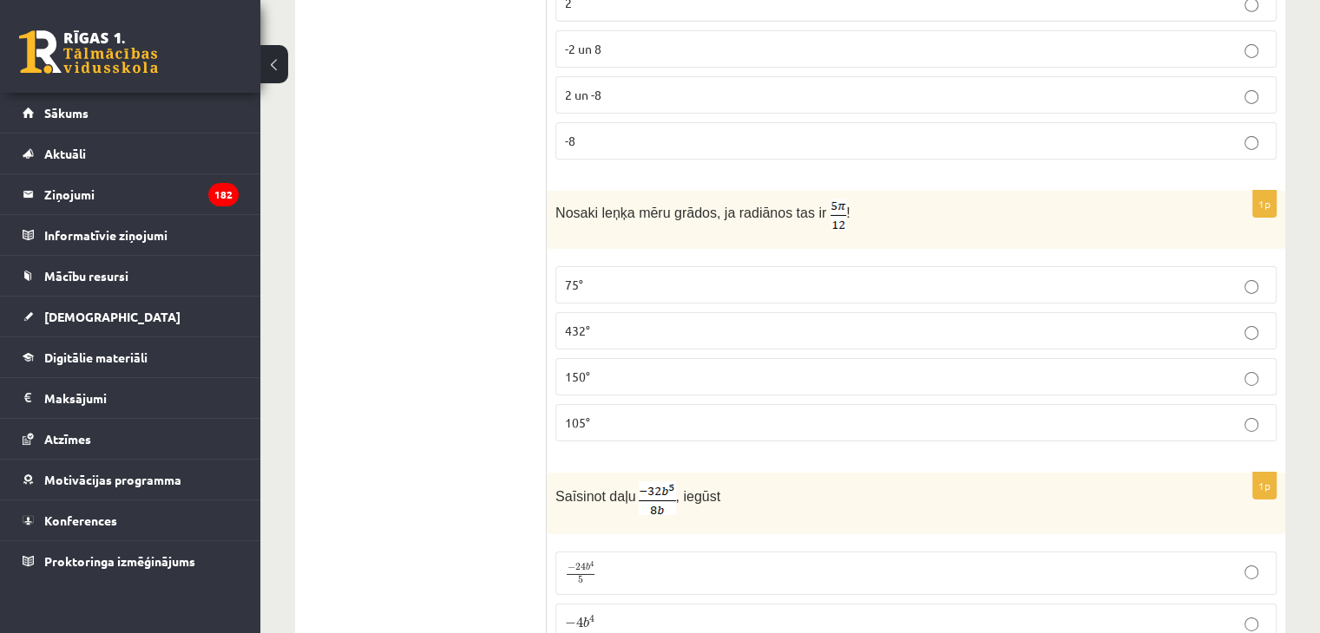
scroll to position [5755, 0]
click at [609, 410] on p "105°" at bounding box center [916, 419] width 702 height 18
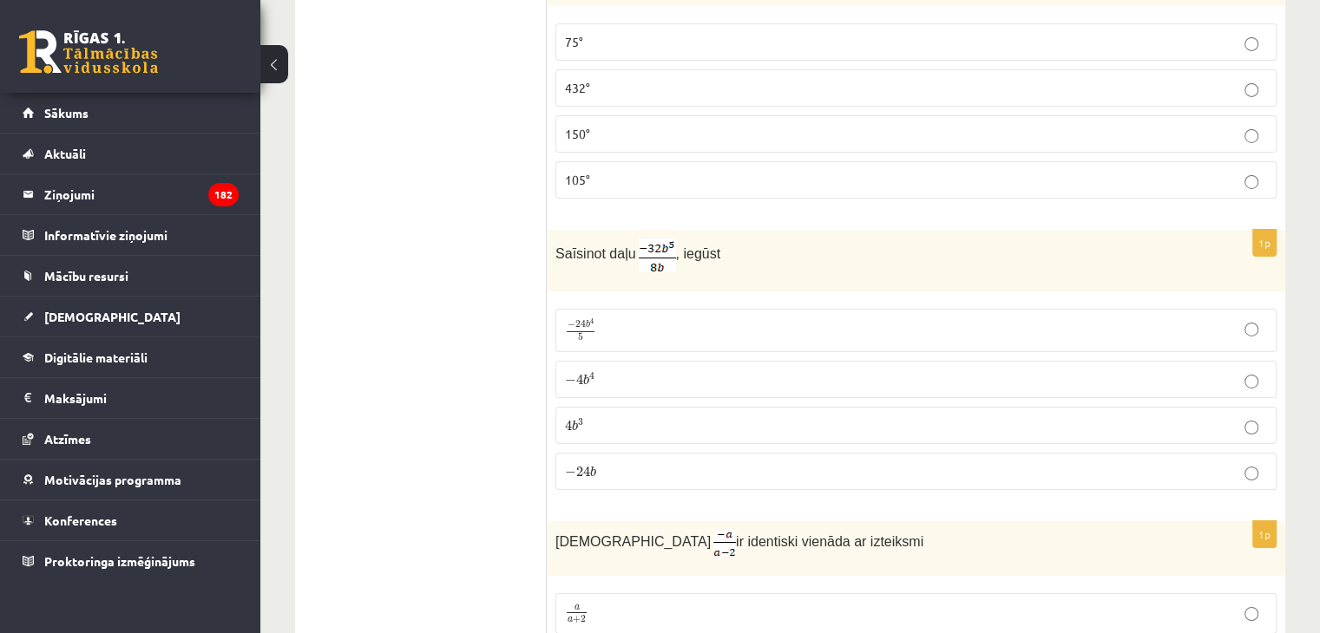
scroll to position [5994, 0]
click at [602, 371] on p "− 4 b 4 − 4 b 4" at bounding box center [916, 380] width 702 height 18
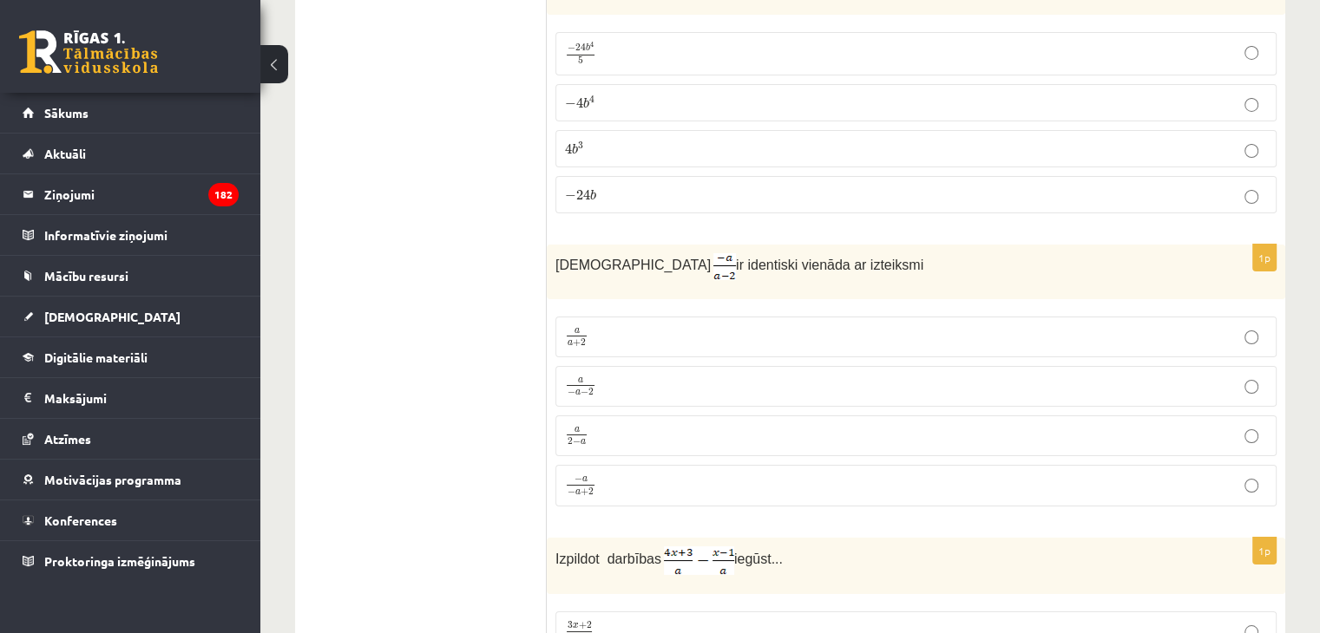
scroll to position [6344, 0]
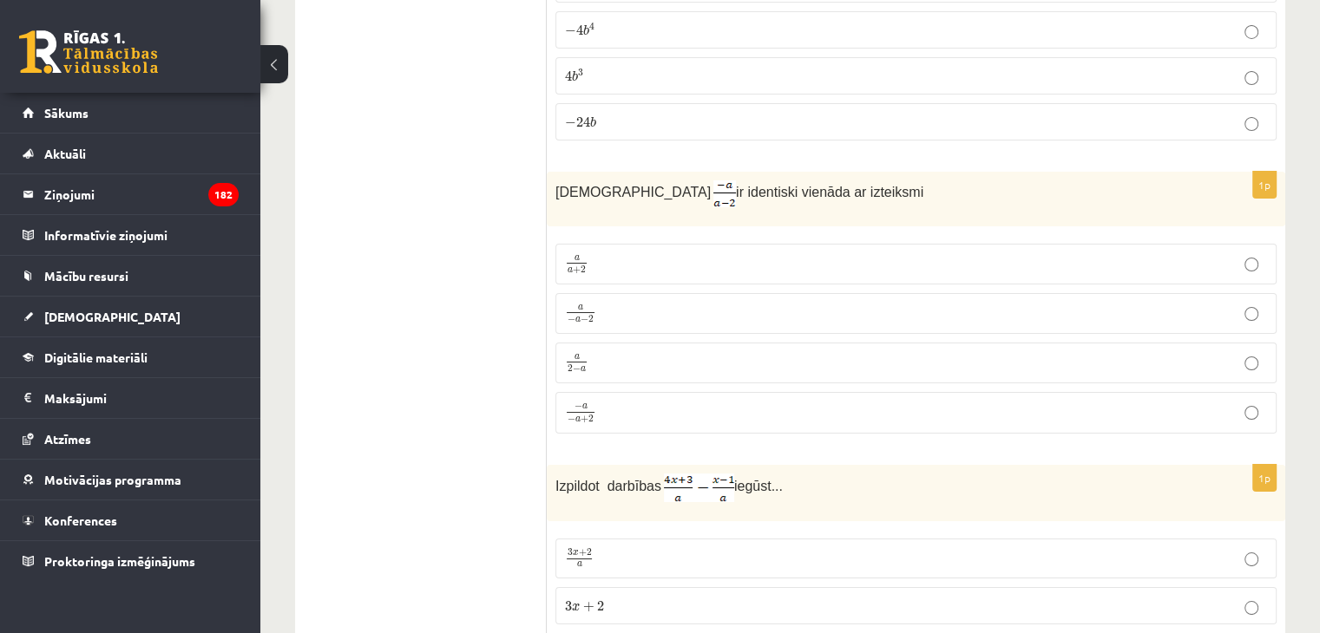
click at [627, 303] on p "a − a − 2 a − a − 2" at bounding box center [916, 314] width 702 height 22
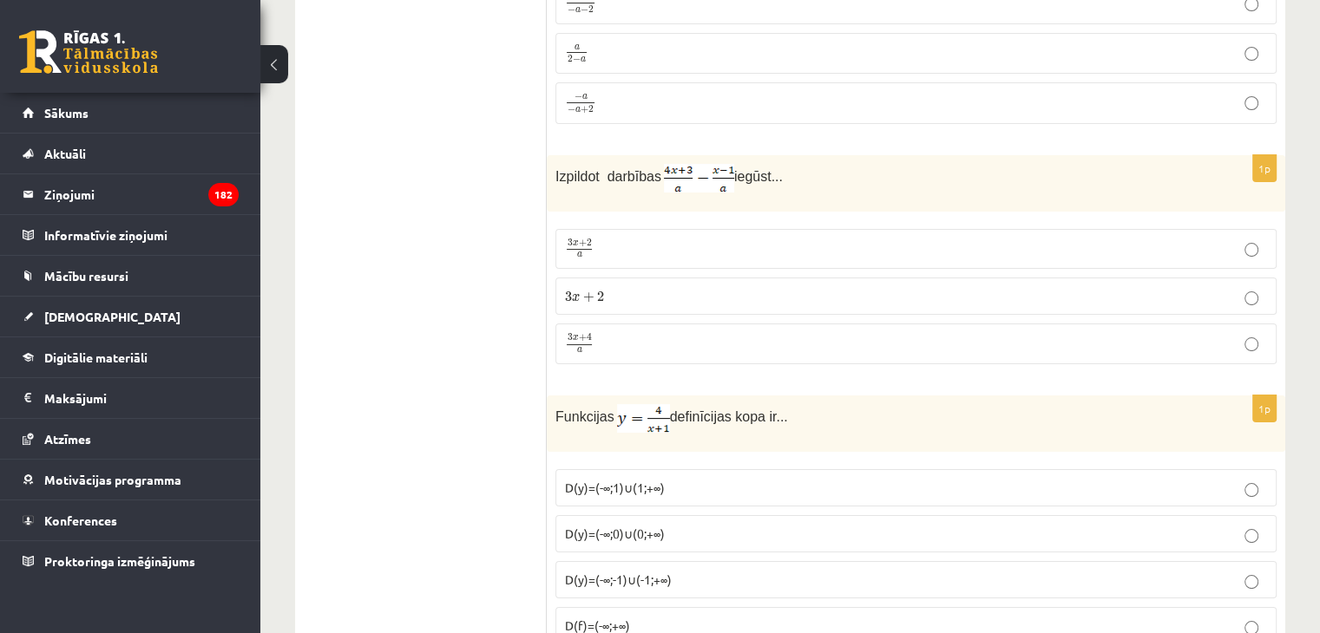
scroll to position [6654, 0]
click at [617, 324] on label "3 x + 4 a 3 x + 4 a" at bounding box center [915, 344] width 721 height 41
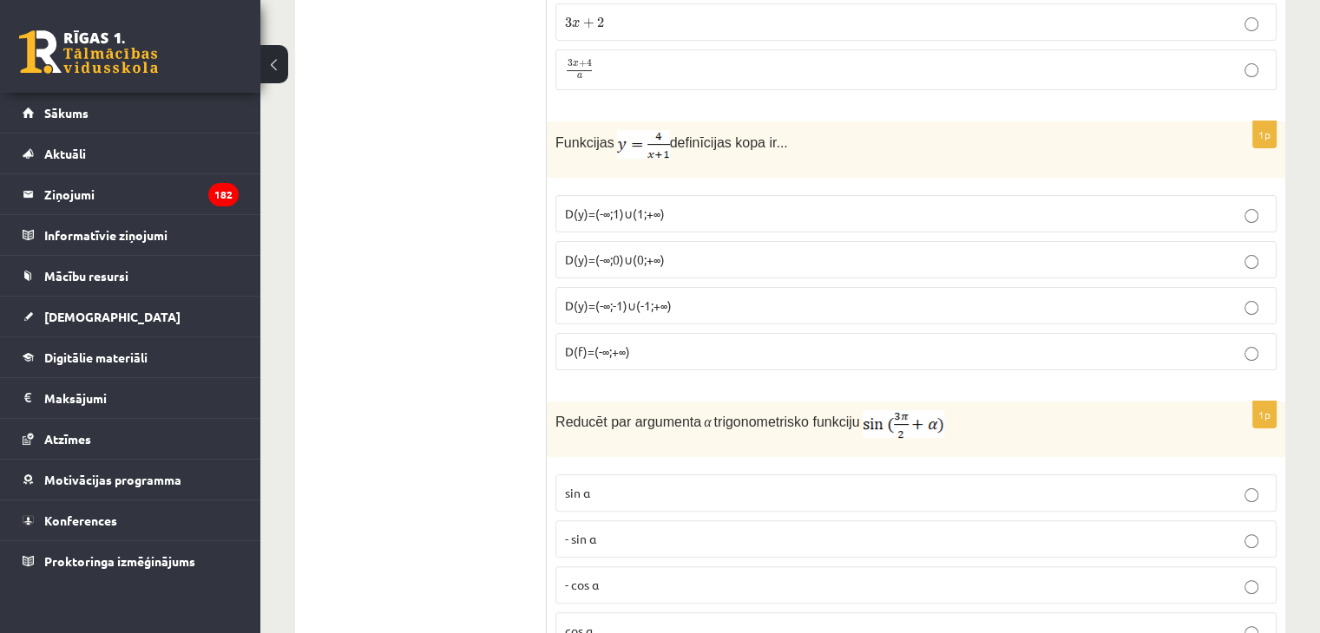
scroll to position [6928, 0]
click at [639, 298] on span "D(y)=(-∞;-1)∪(-1;+∞)" at bounding box center [618, 306] width 107 height 16
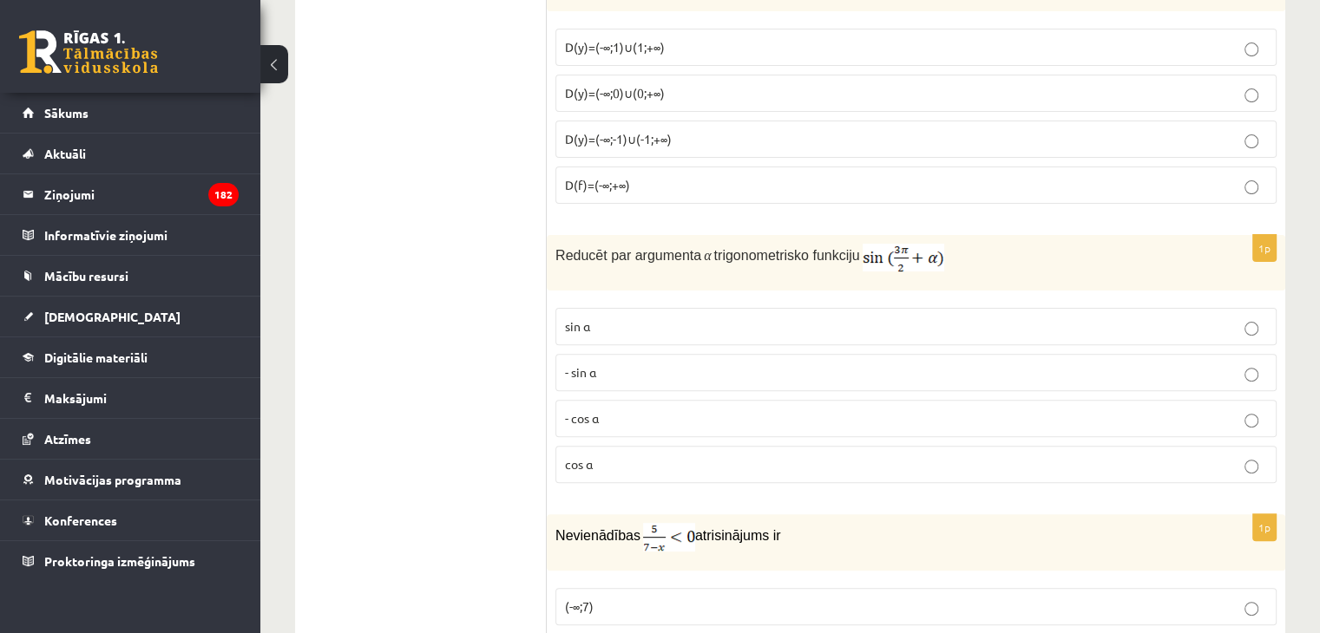
scroll to position [7096, 0]
click at [604, 408] on p "- cos ⁡α" at bounding box center [916, 417] width 702 height 18
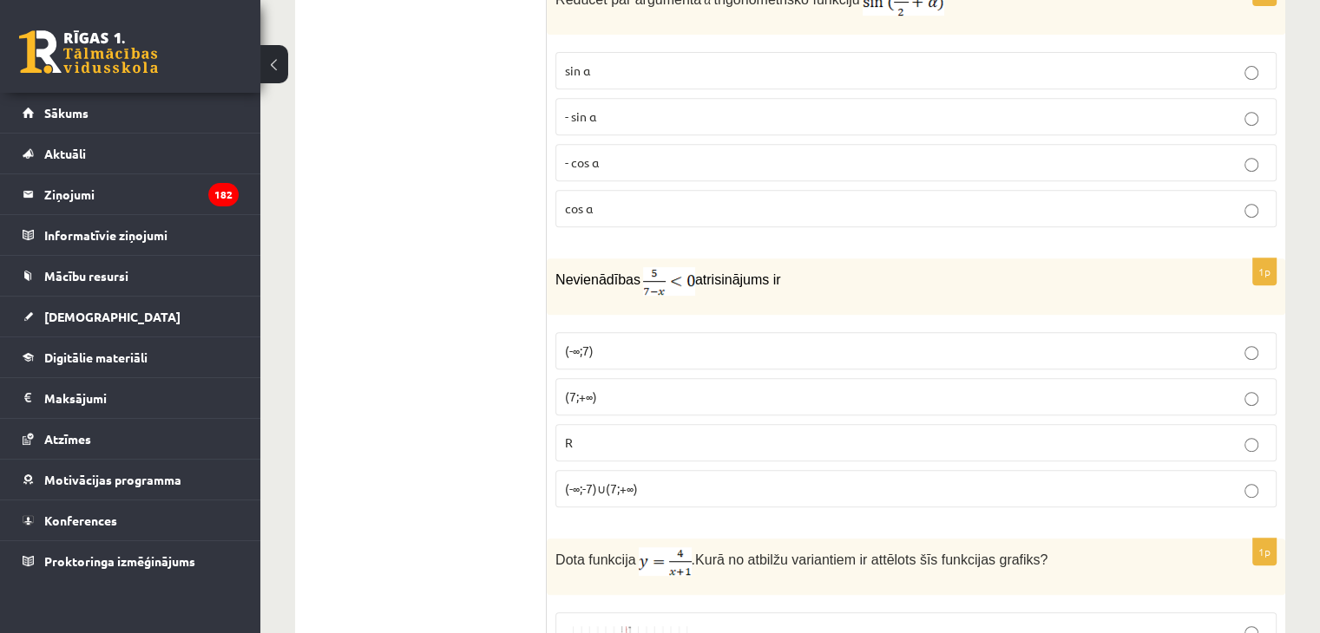
scroll to position [7351, 0]
click at [630, 387] on p "(7;+∞)" at bounding box center [916, 396] width 702 height 18
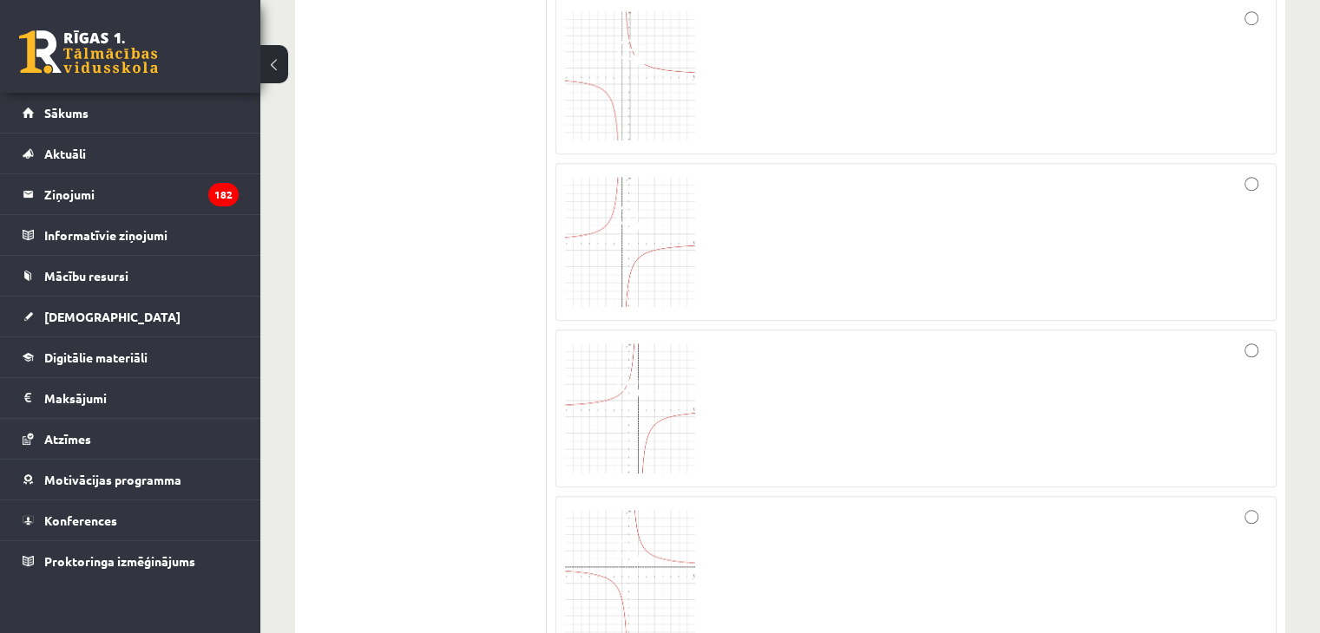
scroll to position [8037, 0]
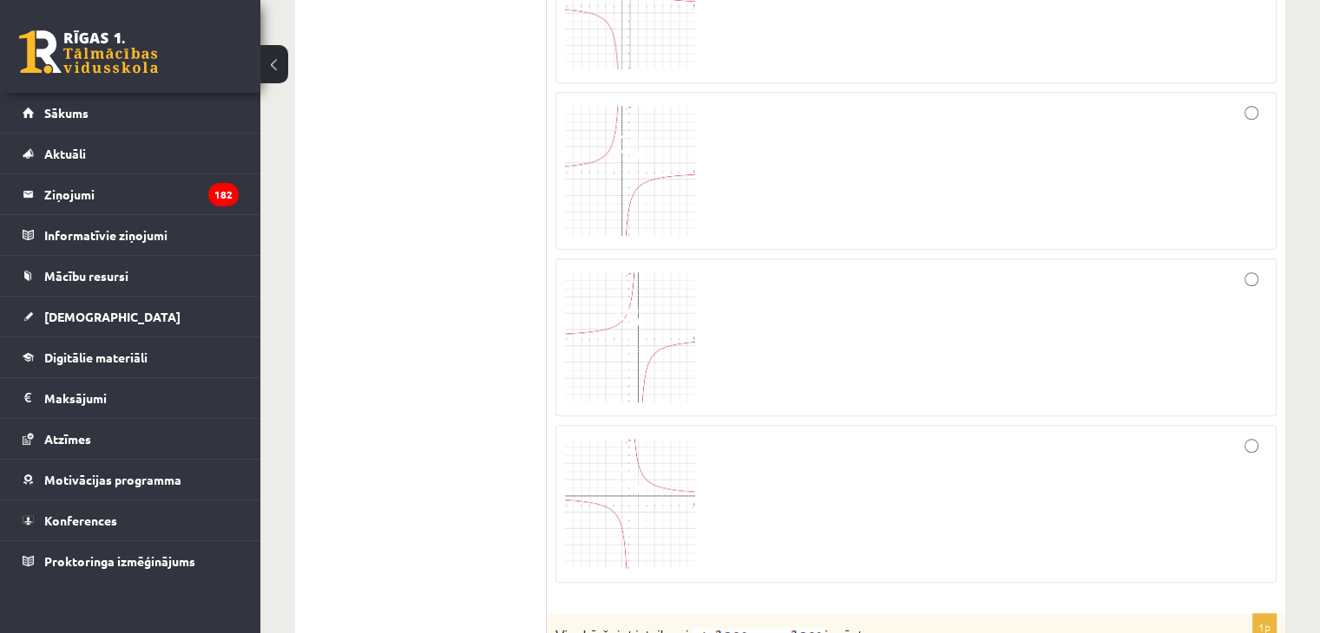
click at [705, 338] on div at bounding box center [916, 337] width 702 height 139
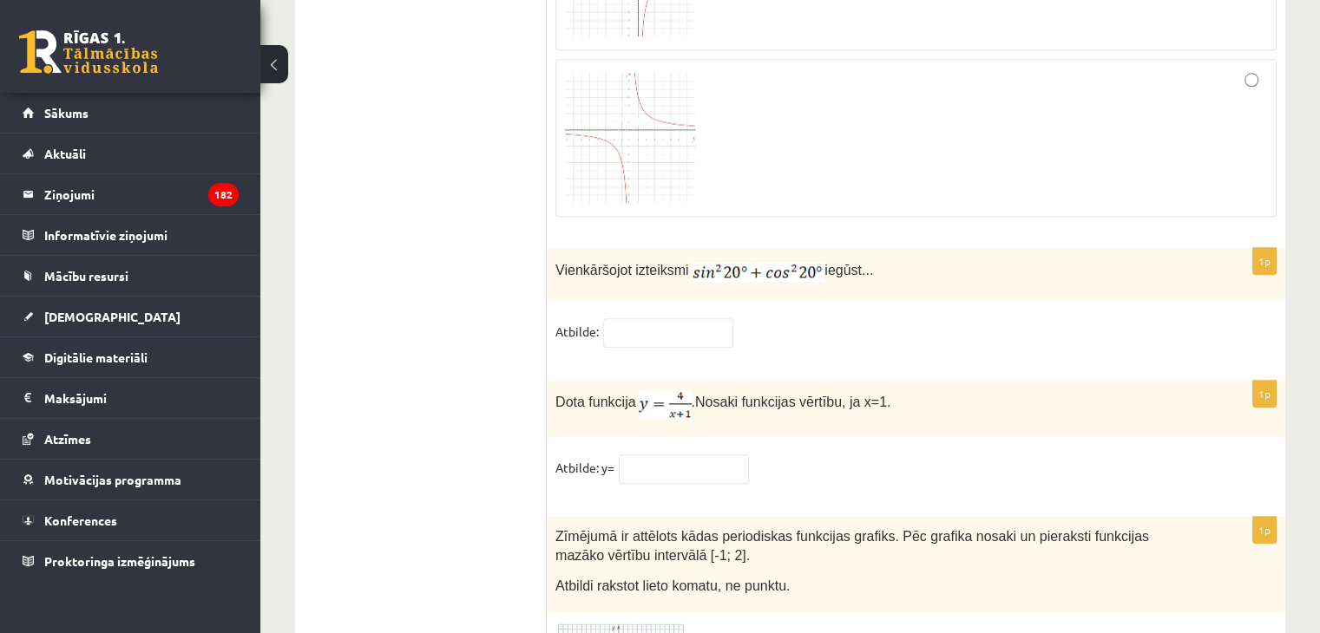
scroll to position [8402, 0]
click at [646, 319] on input "text" at bounding box center [668, 334] width 130 height 30
click at [672, 319] on fieldset "**********" at bounding box center [915, 337] width 721 height 36
click at [679, 319] on input "**********" at bounding box center [668, 334] width 130 height 30
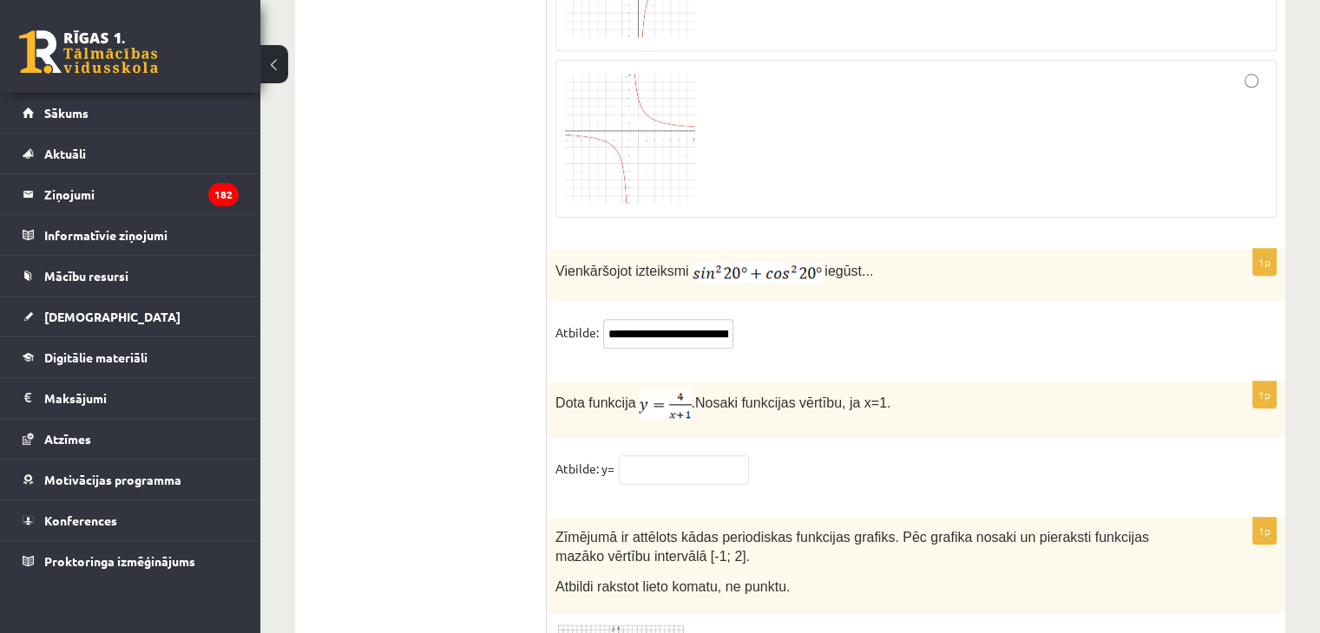
click at [679, 319] on input "**********" at bounding box center [668, 334] width 130 height 30
type input "*"
click at [671, 456] on input "text" at bounding box center [684, 471] width 130 height 30
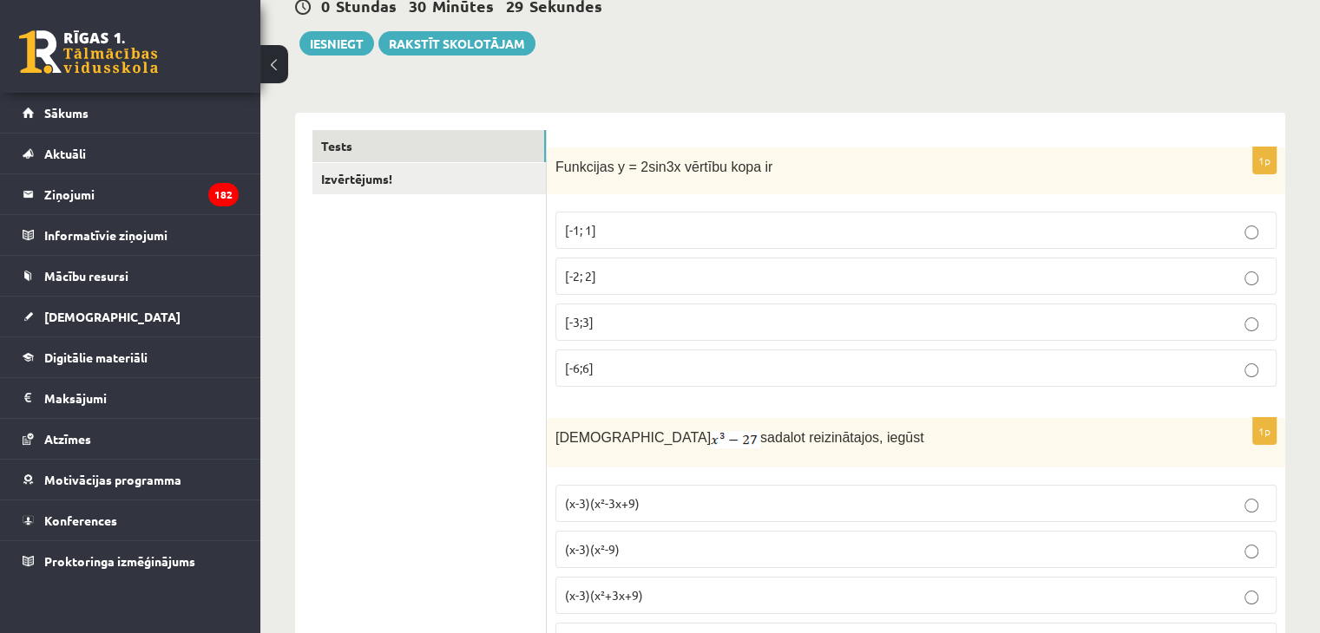
scroll to position [0, 0]
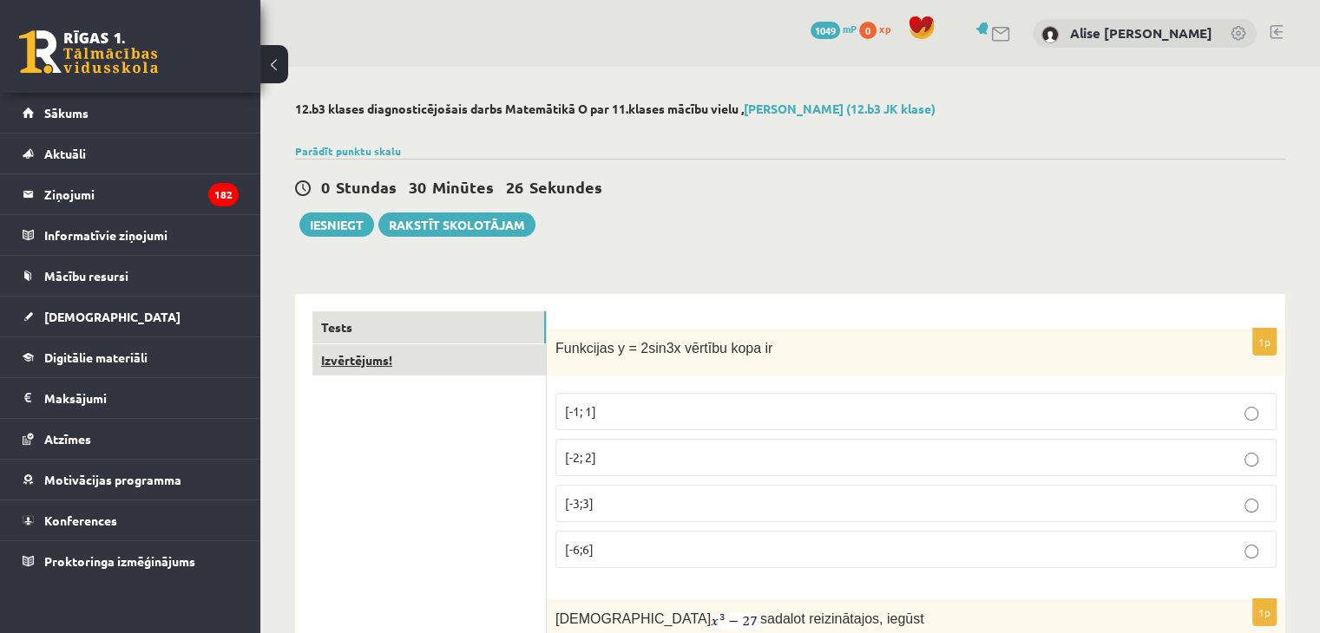
type input "**"
click at [478, 363] on link "Izvērtējums!" at bounding box center [428, 360] width 233 height 32
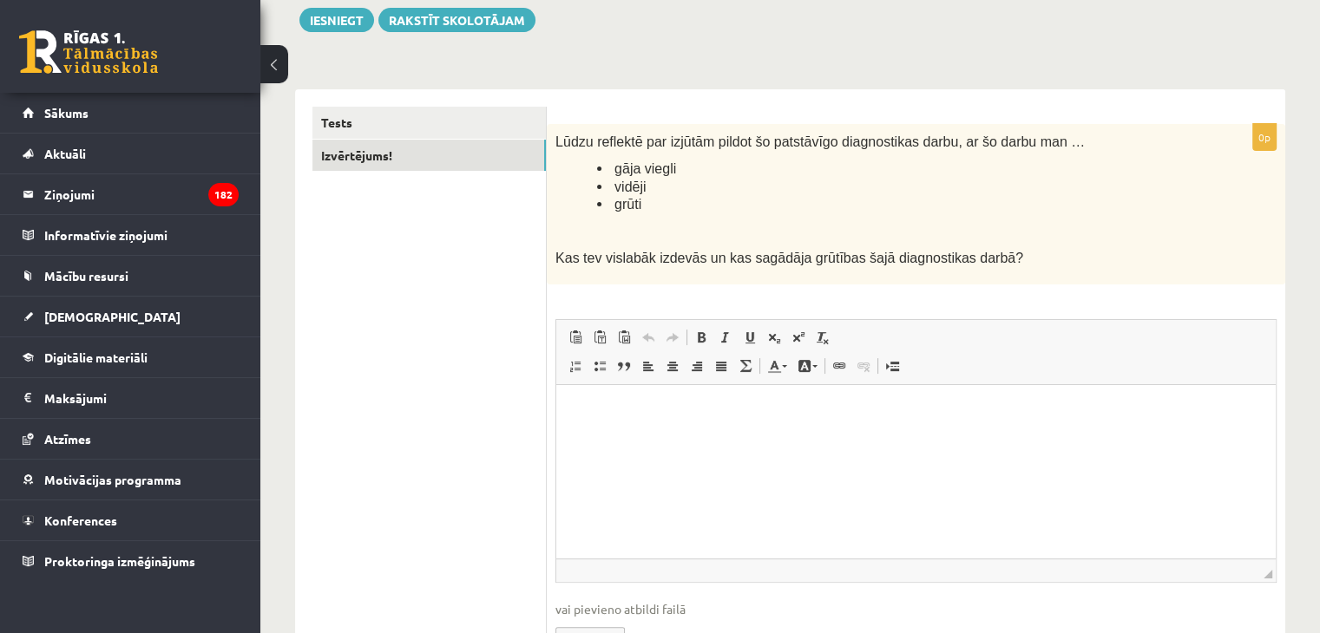
scroll to position [207, 0]
click at [658, 436] on html at bounding box center [915, 410] width 719 height 53
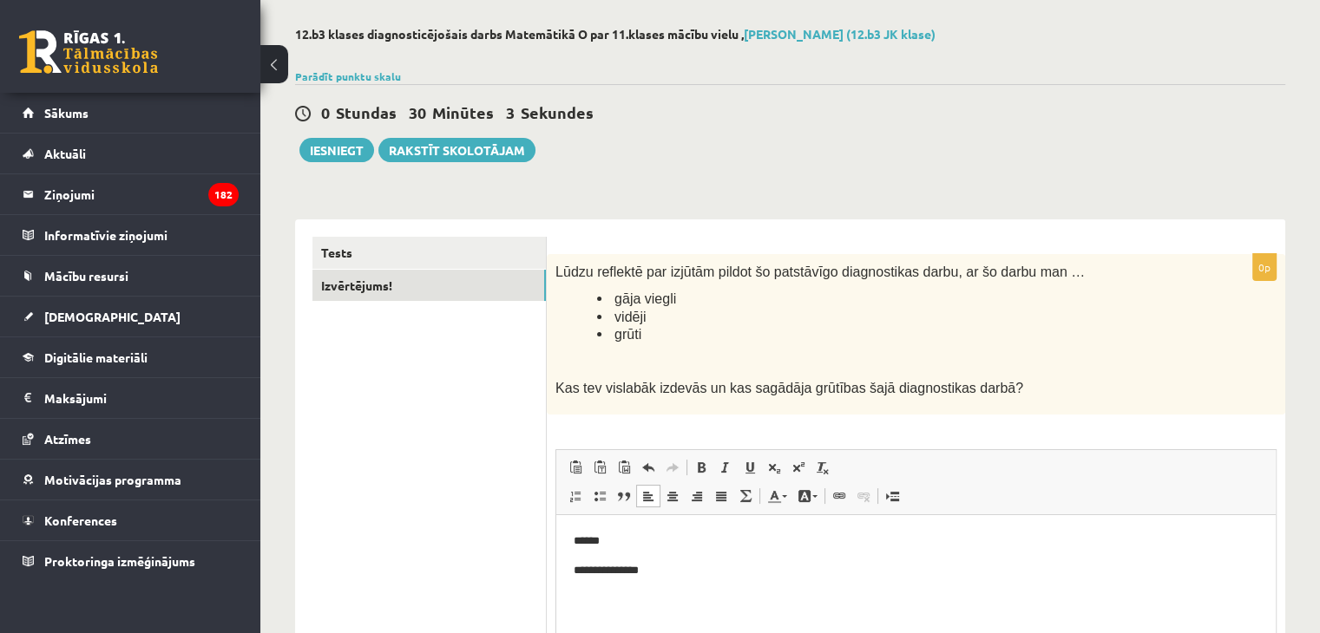
scroll to position [73, 0]
click at [330, 160] on button "Iesniegt" at bounding box center [336, 152] width 75 height 24
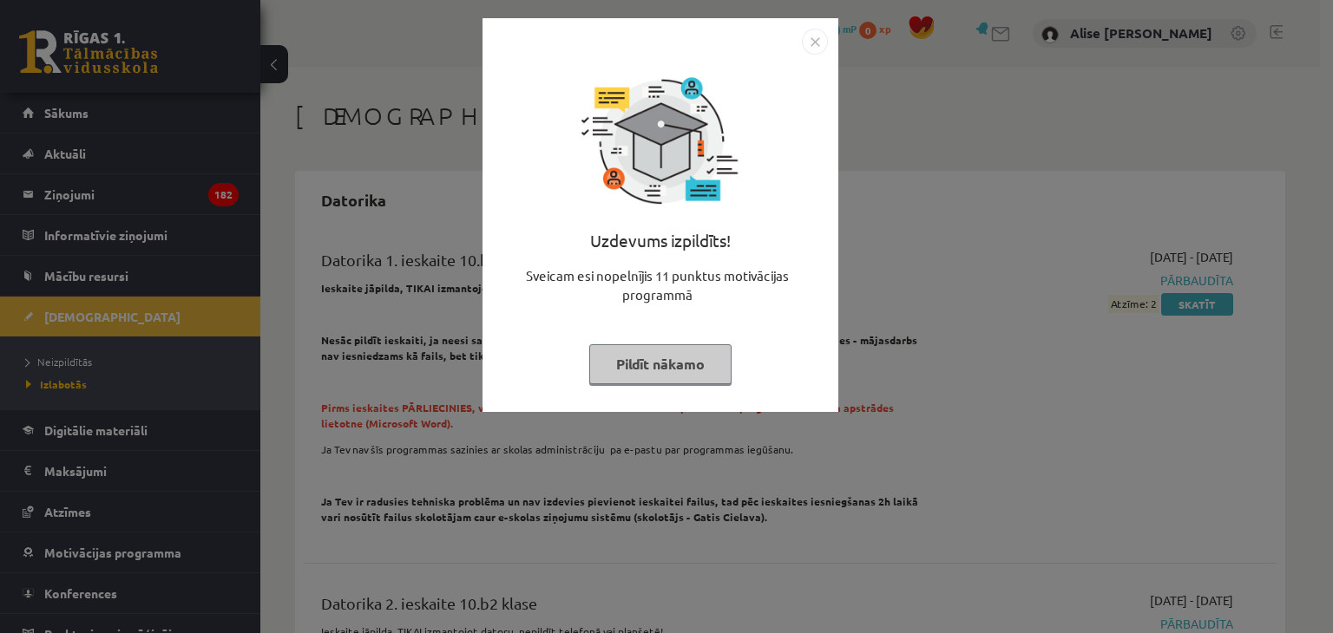
click at [679, 365] on button "Pildīt nākamo" at bounding box center [660, 364] width 142 height 40
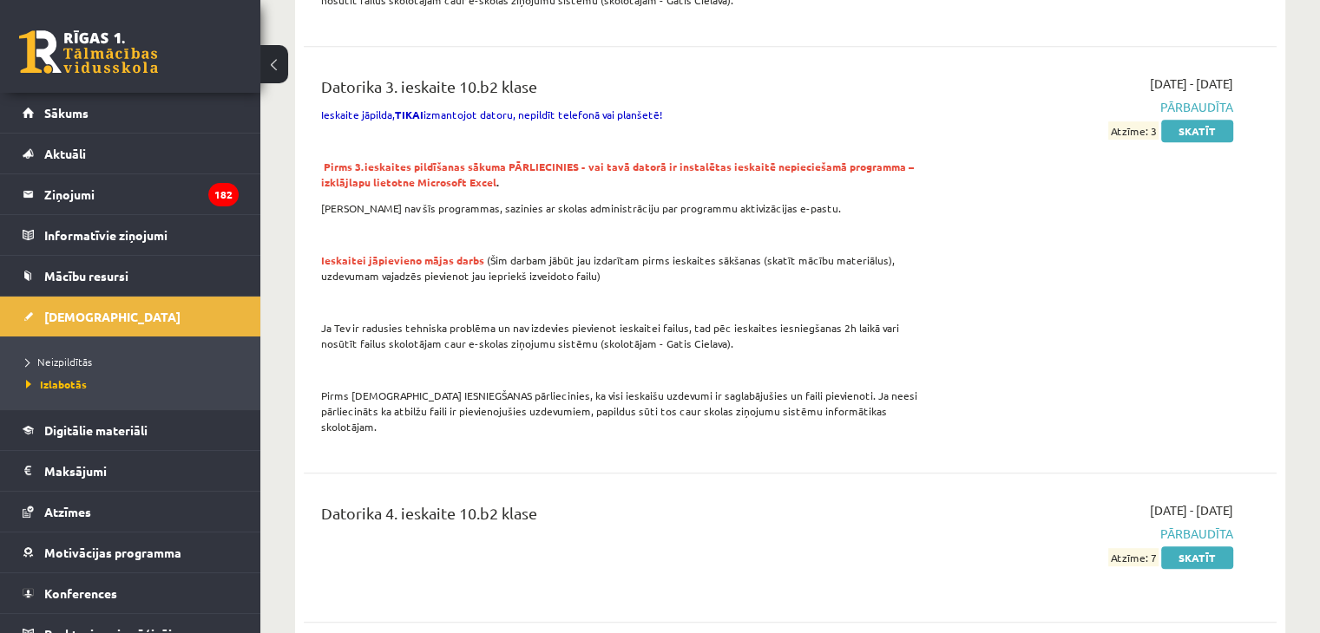
scroll to position [989, 0]
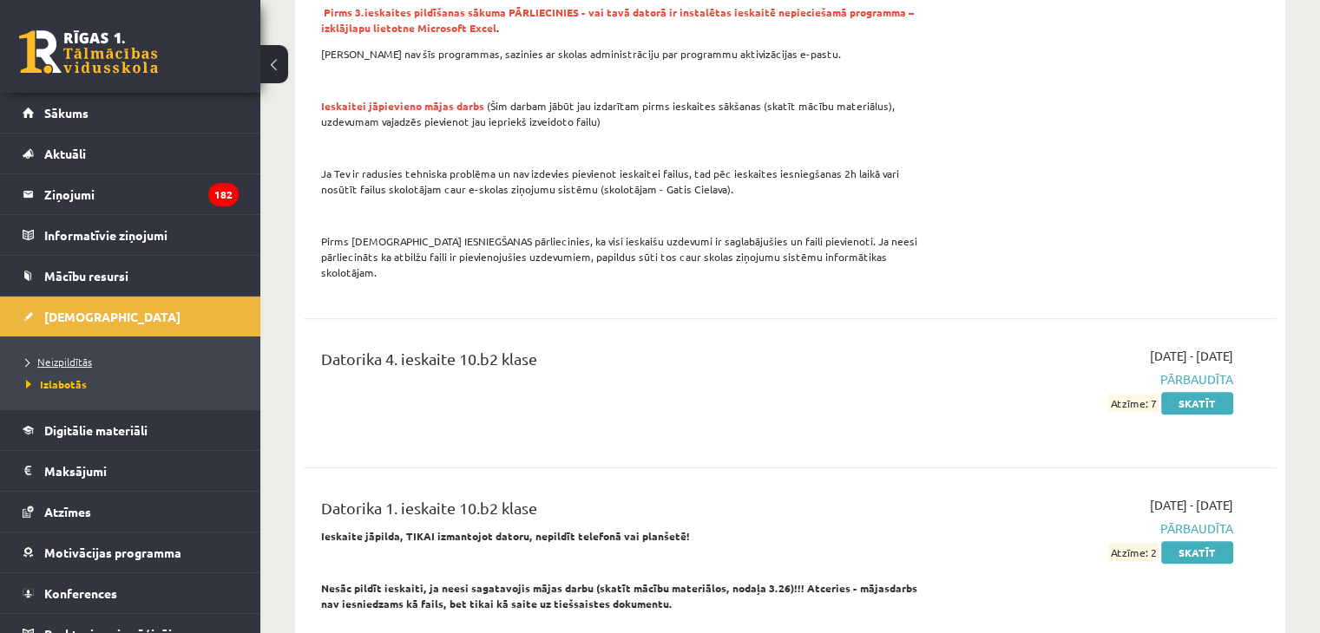
click at [71, 365] on span "Neizpildītās" at bounding box center [59, 362] width 66 height 14
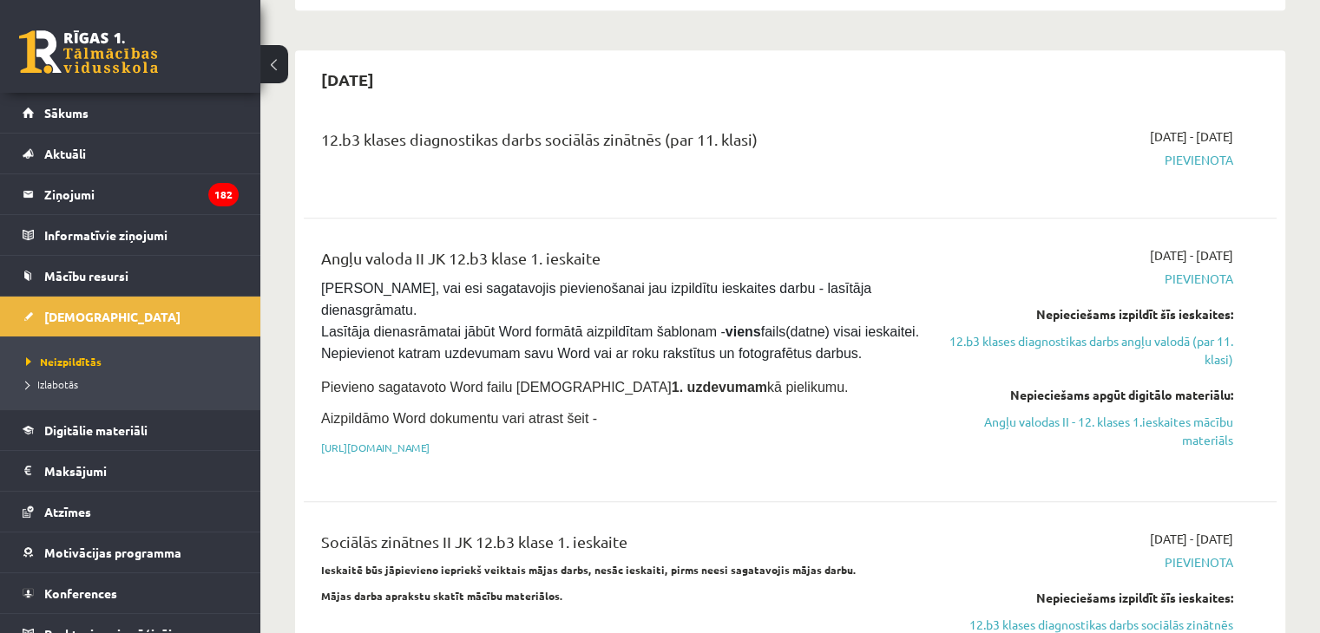
scroll to position [1050, 0]
click at [430, 442] on link "https://drive.google.com/drive/folders/1IHE_ip15KOAbO2Se1NDGwZ2e__vlzPUf?usp=sh…" at bounding box center [375, 449] width 108 height 14
